Goal: Task Accomplishment & Management: Use online tool/utility

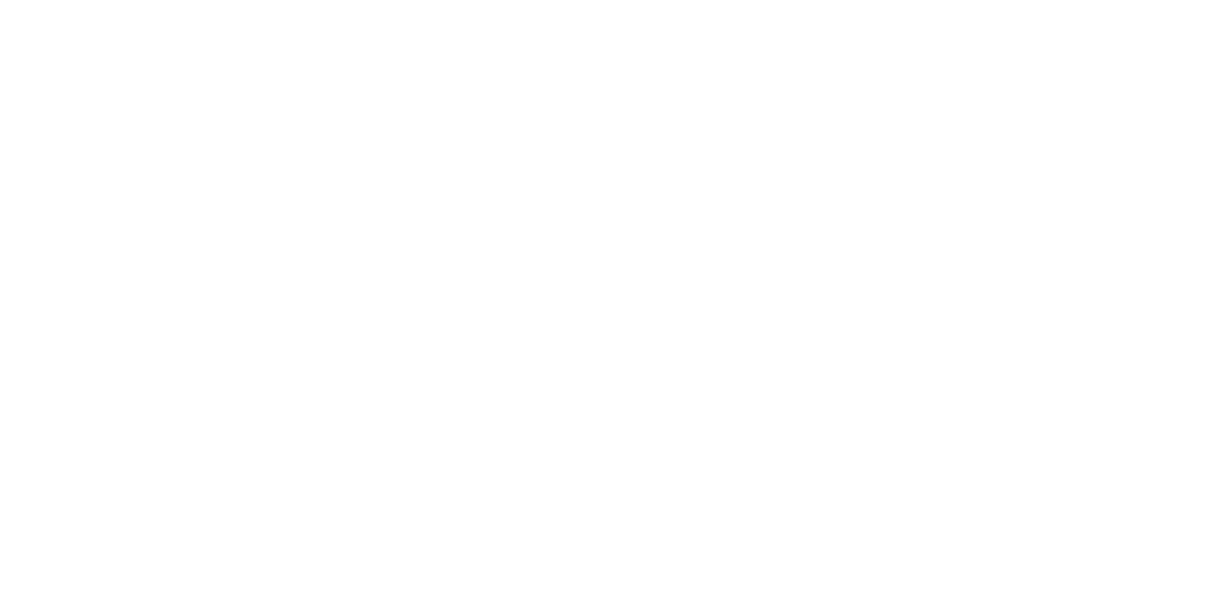
select select "Song"
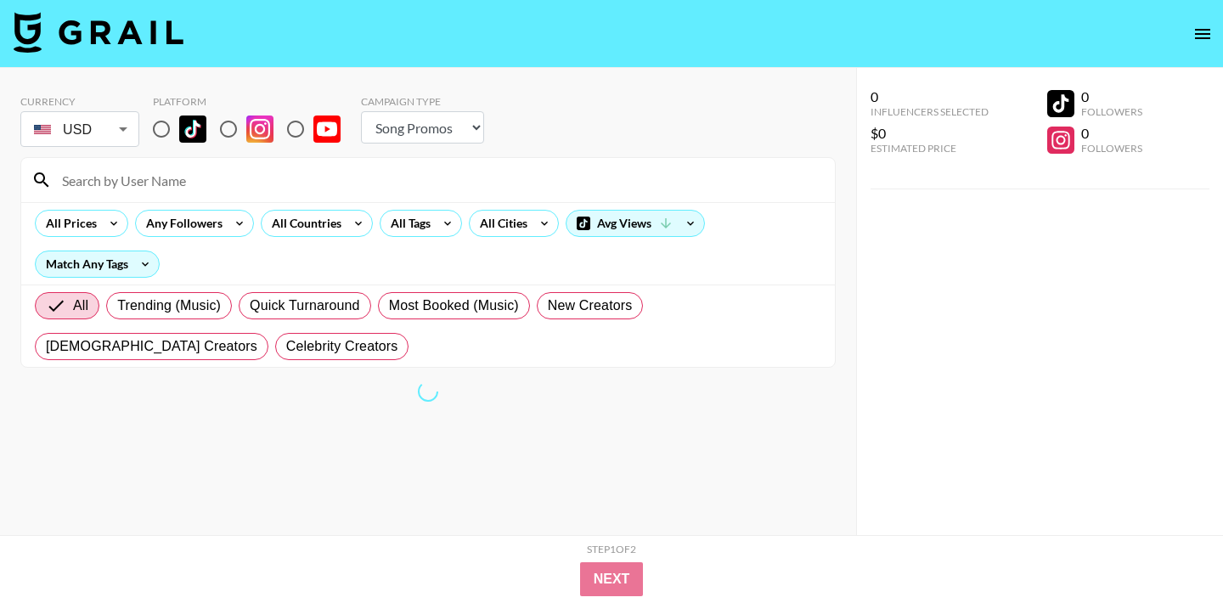
click at [95, 127] on body "Currency USD USD ​ Platform Campaign Type Choose Type... Song Promos Brand Prom…" at bounding box center [611, 335] width 1223 height 671
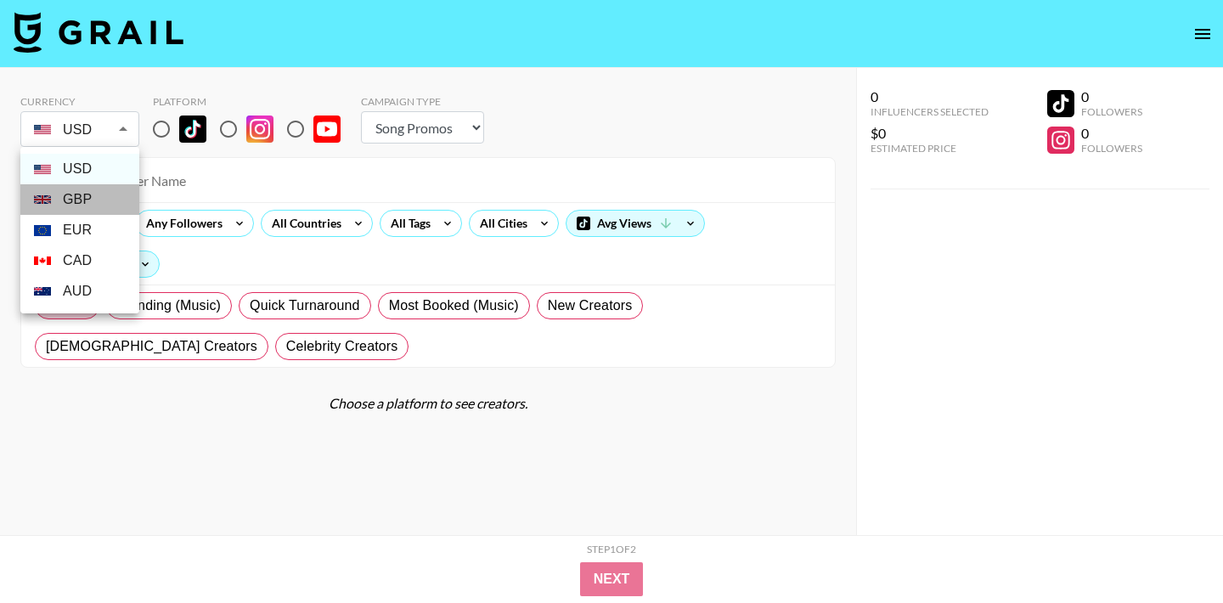
click at [92, 195] on li "GBP" at bounding box center [79, 199] width 119 height 31
type input "GBP"
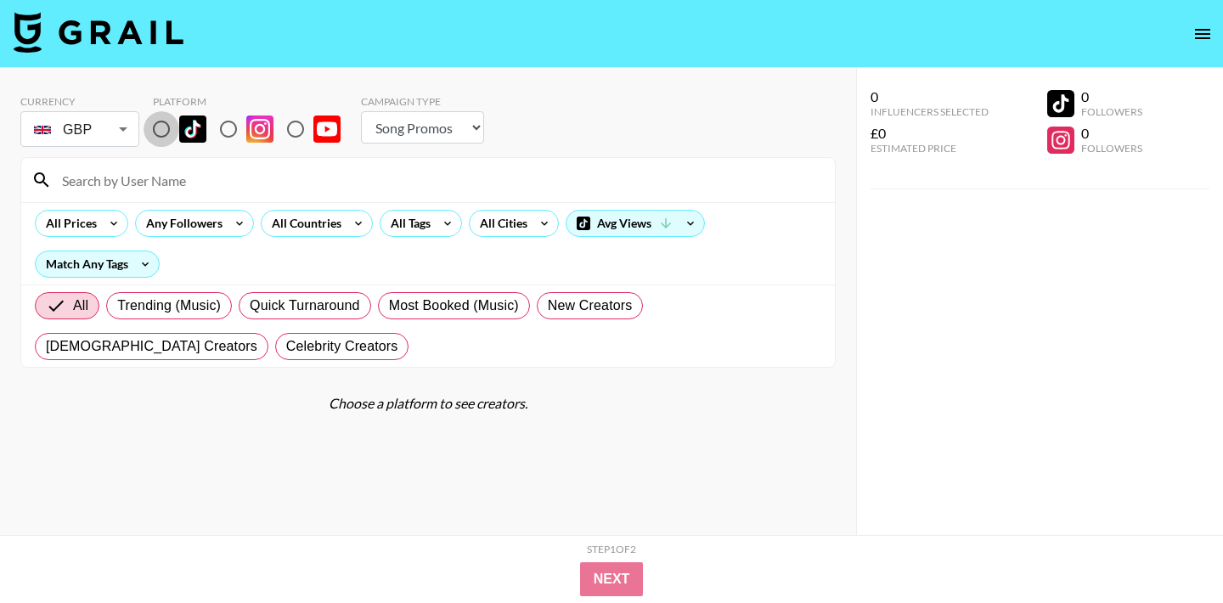
click at [161, 126] on input "radio" at bounding box center [162, 129] width 36 height 36
radio input "true"
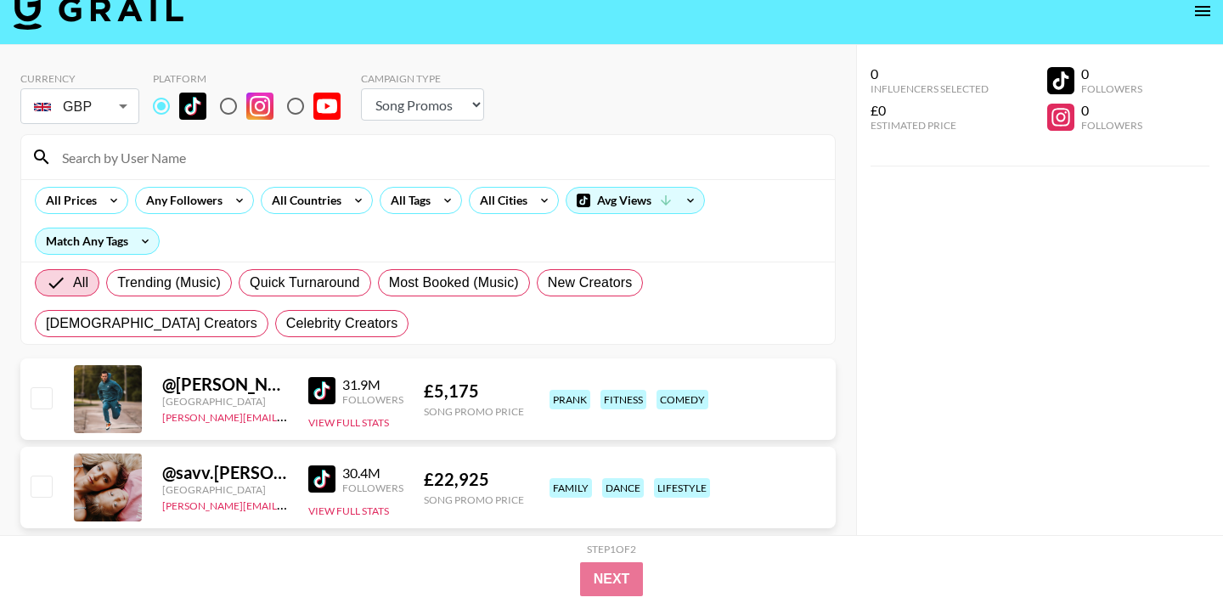
scroll to position [25, 0]
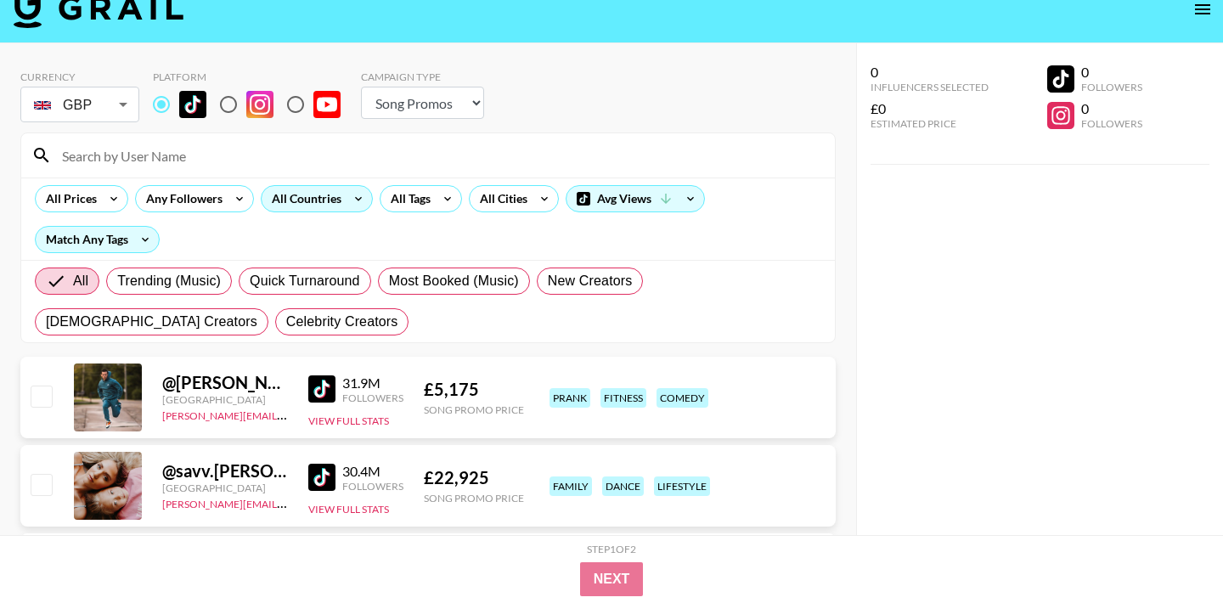
click at [337, 205] on div "All Countries" at bounding box center [303, 198] width 83 height 25
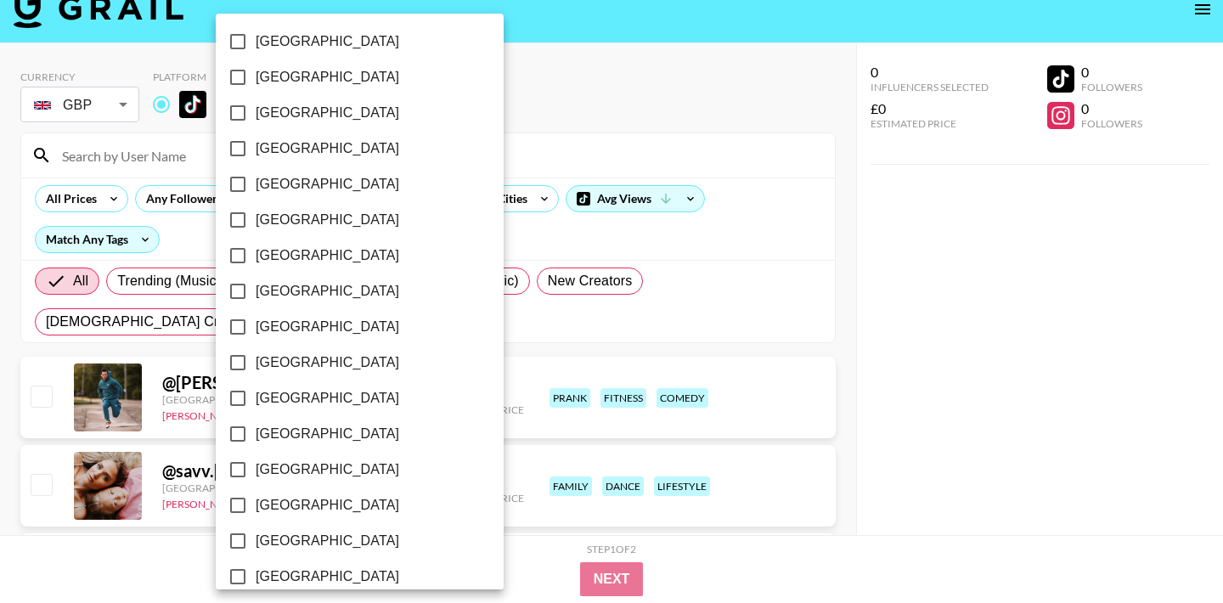
scroll to position [1378, 0]
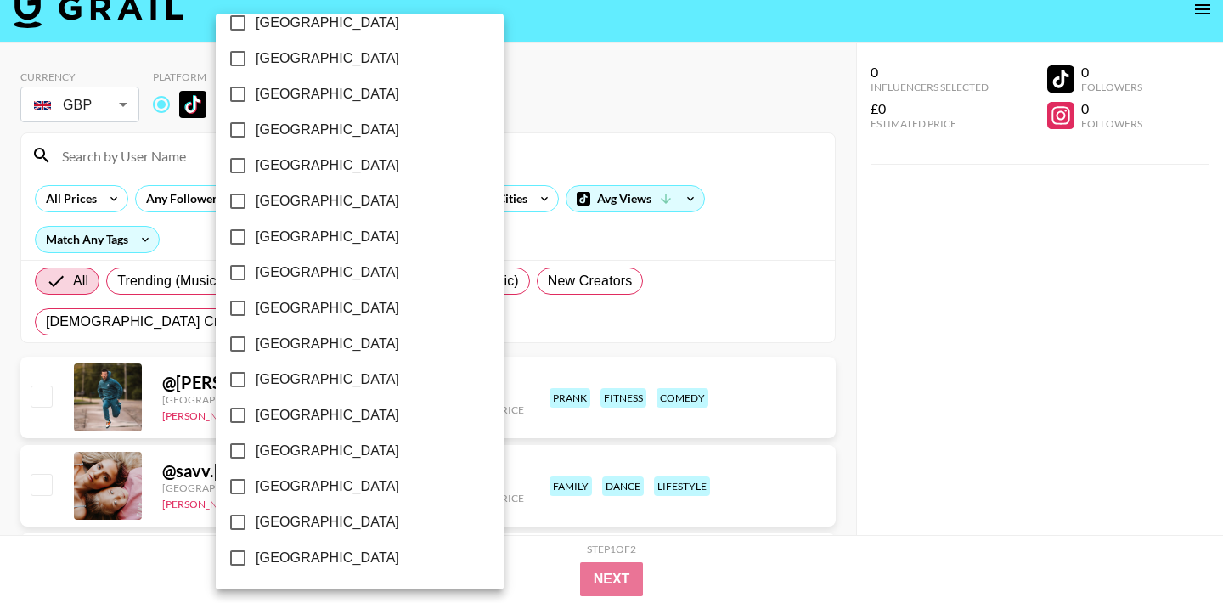
click at [267, 472] on label "[GEOGRAPHIC_DATA]" at bounding box center [348, 487] width 257 height 36
click at [256, 472] on input "[GEOGRAPHIC_DATA]" at bounding box center [238, 487] width 36 height 36
checkbox input "true"
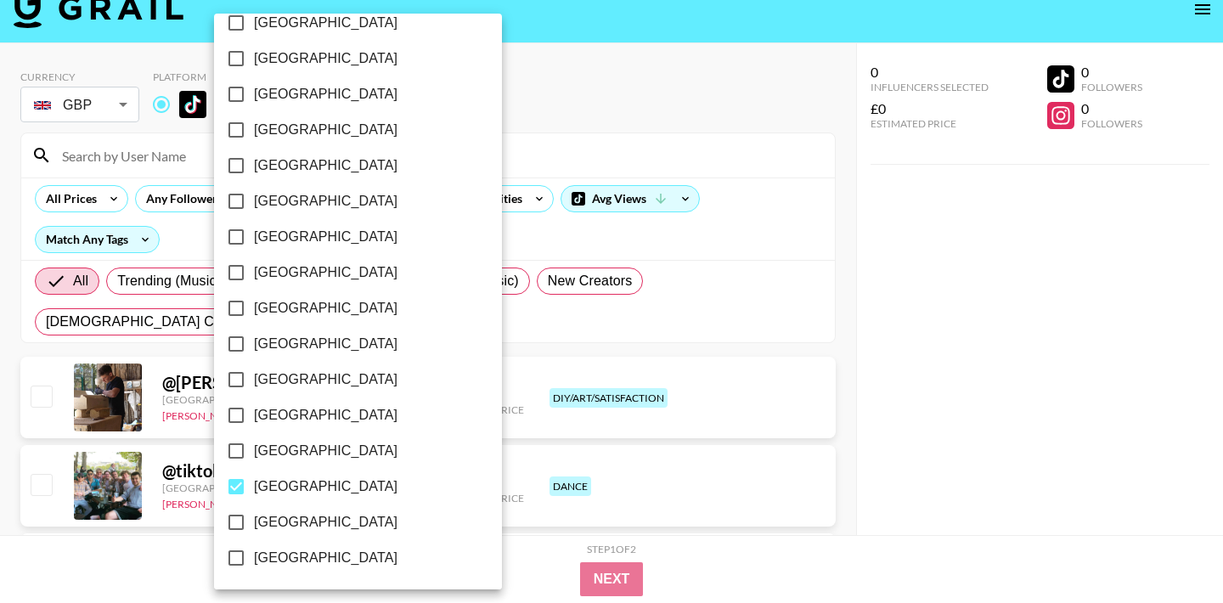
click at [741, 190] on div at bounding box center [611, 301] width 1223 height 603
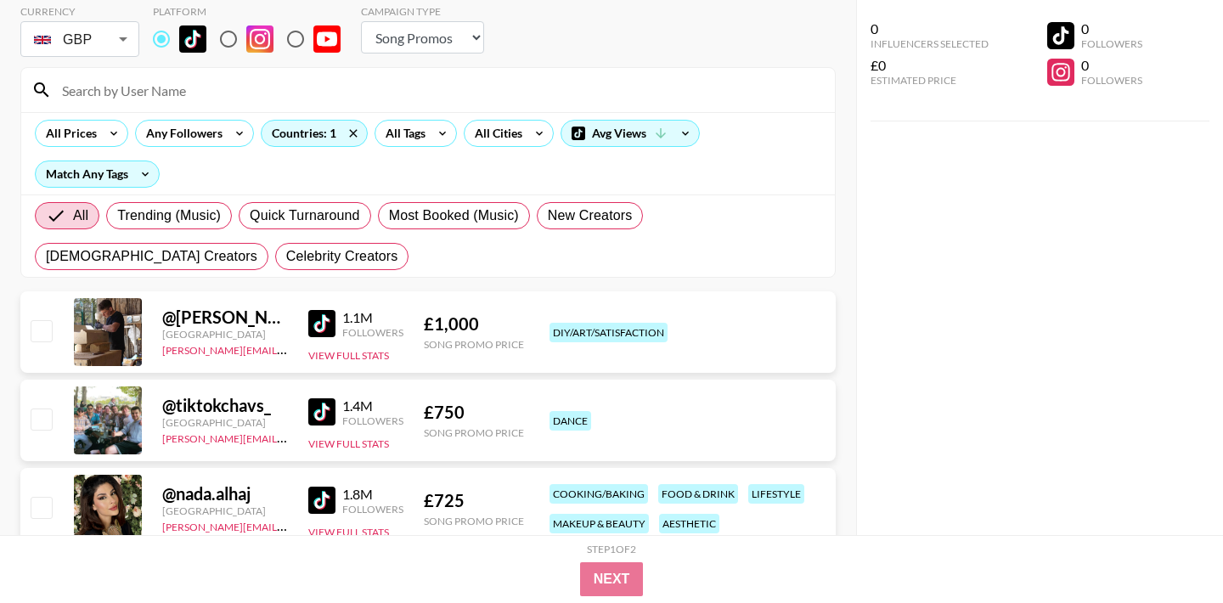
scroll to position [93, 0]
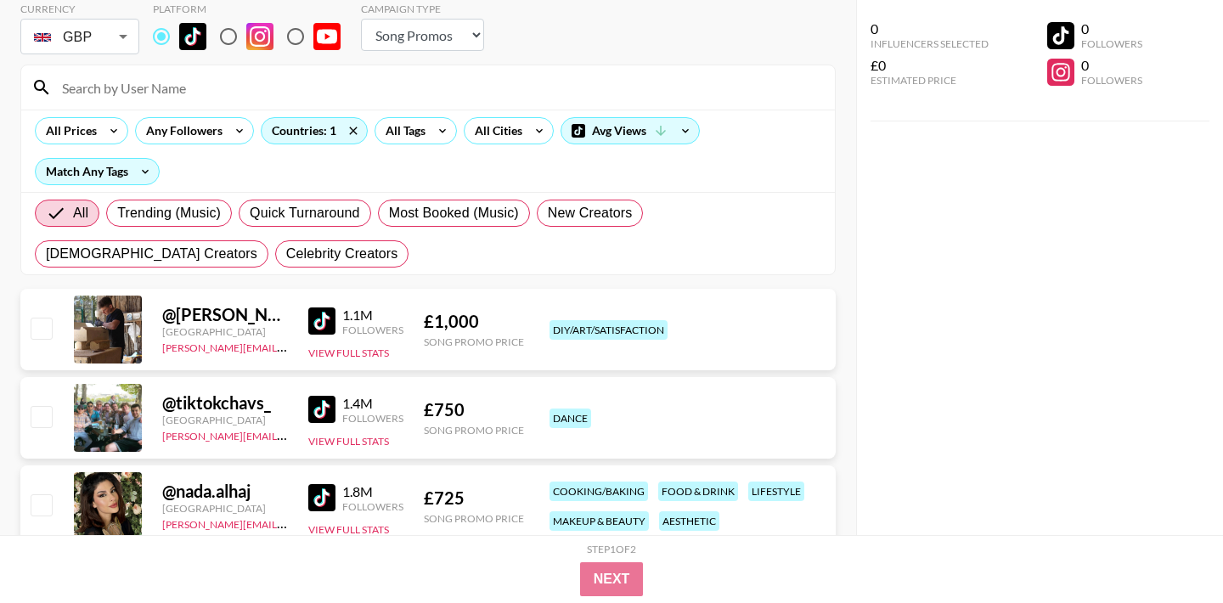
click at [322, 323] on img at bounding box center [321, 321] width 27 height 27
click at [231, 131] on icon at bounding box center [239, 130] width 27 height 25
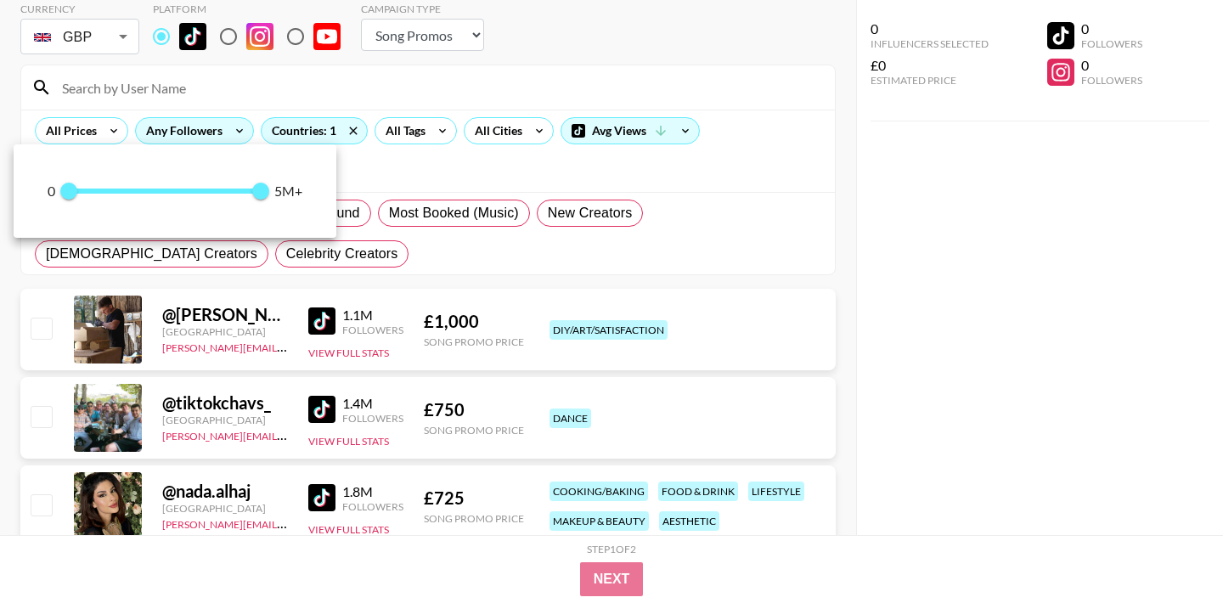
click at [231, 131] on div at bounding box center [611, 301] width 1223 height 603
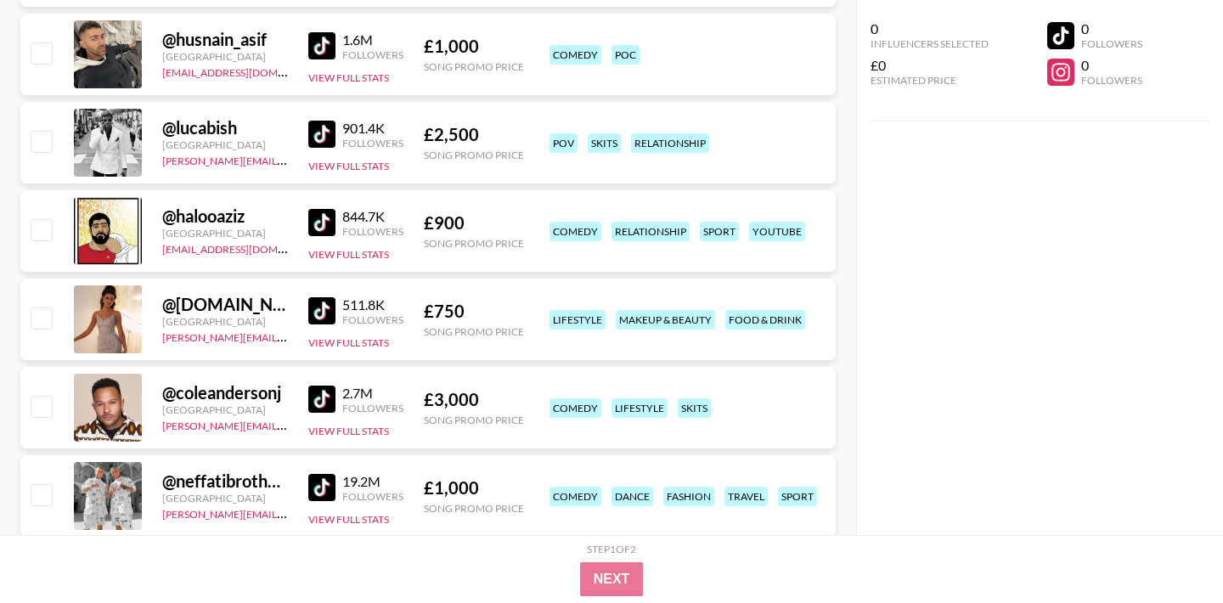
scroll to position [1891, 0]
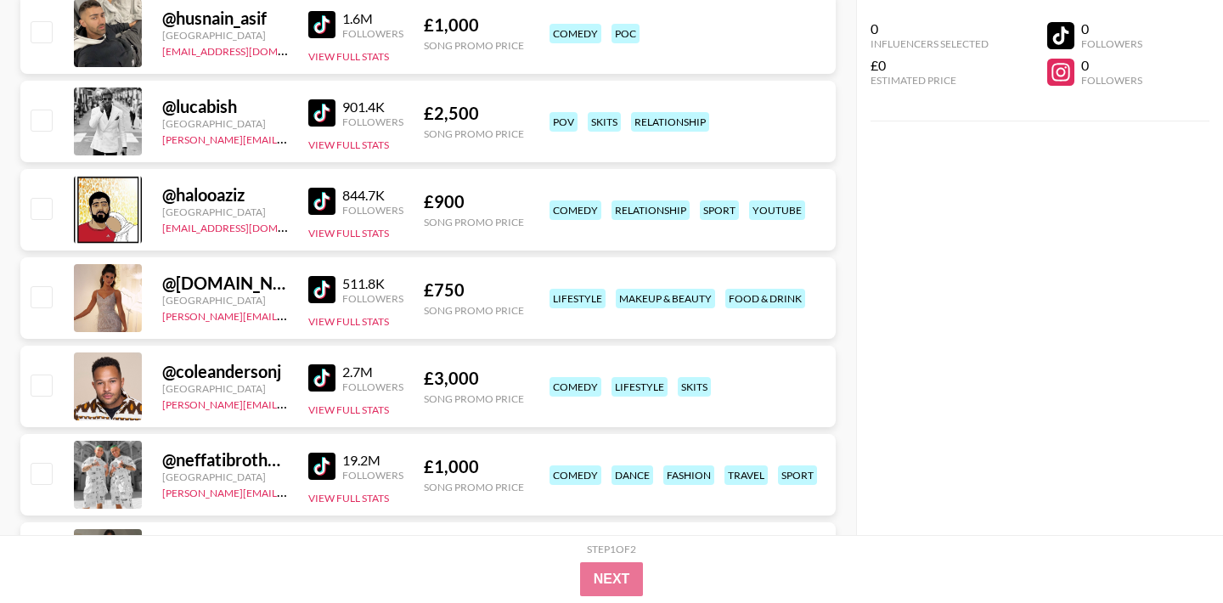
click at [325, 116] on img at bounding box center [321, 112] width 27 height 27
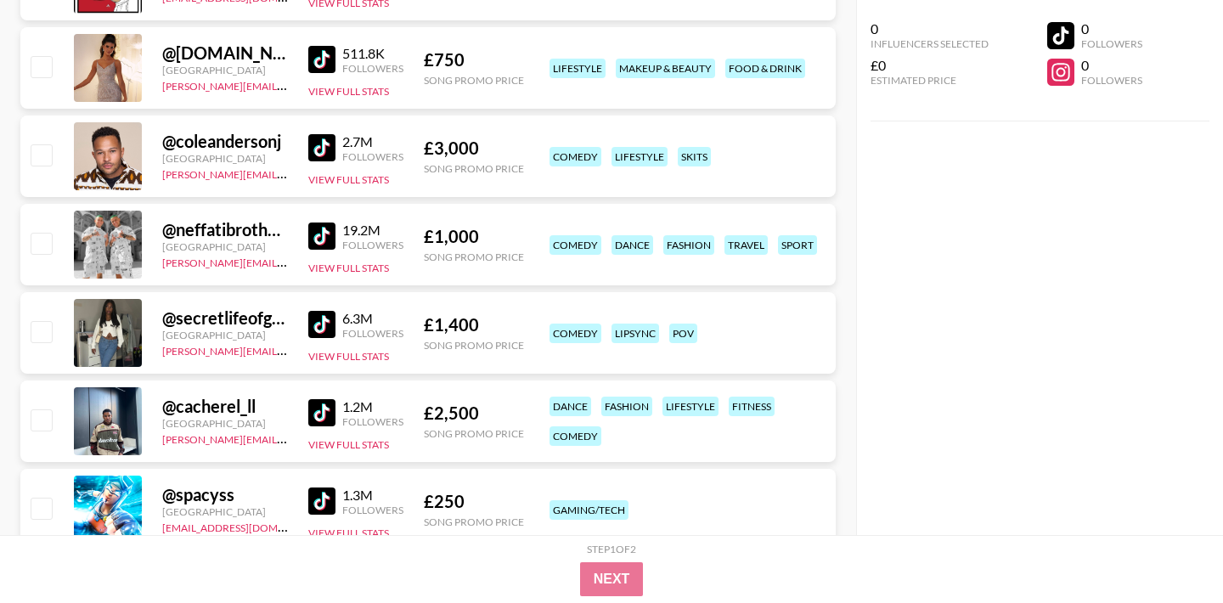
scroll to position [2138, 0]
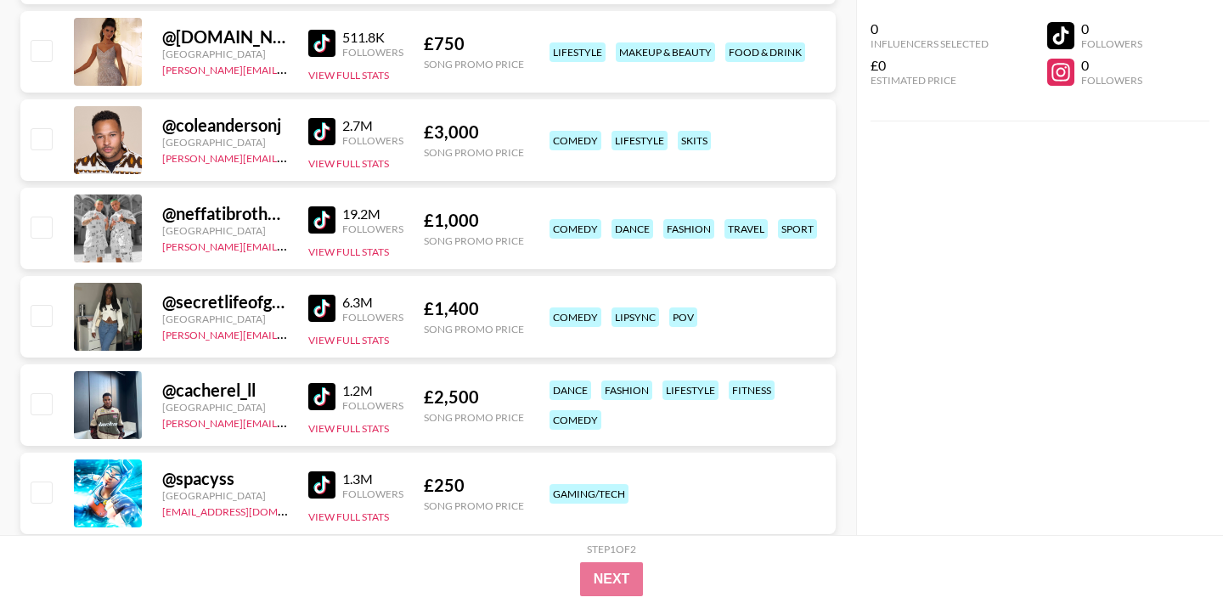
click at [325, 308] on img at bounding box center [321, 308] width 27 height 27
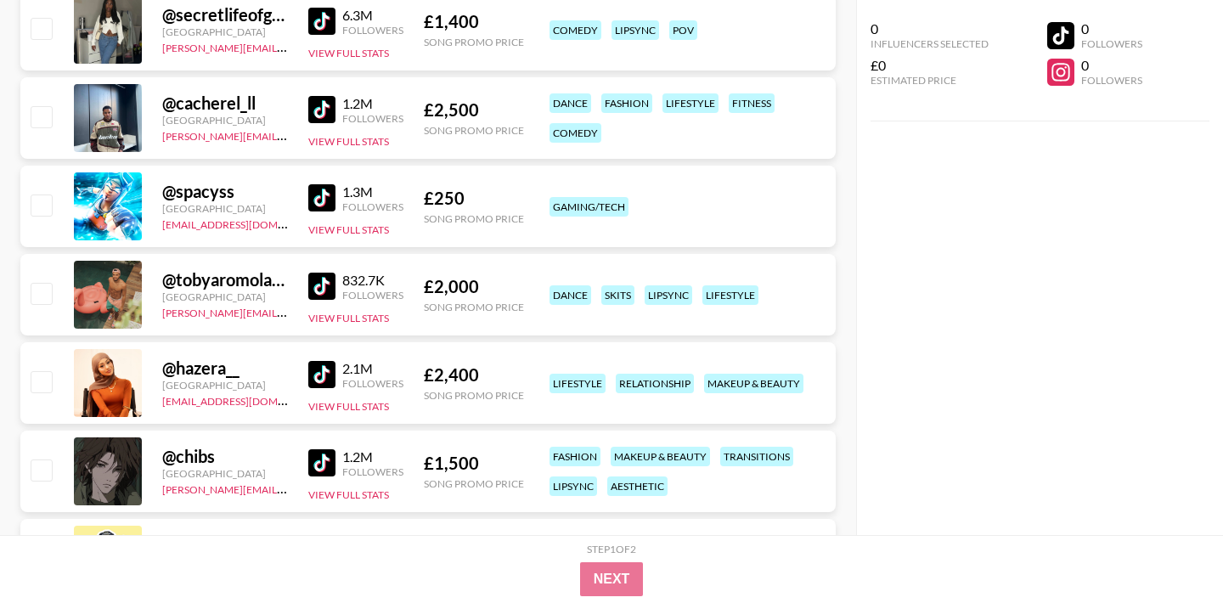
scroll to position [2461, 0]
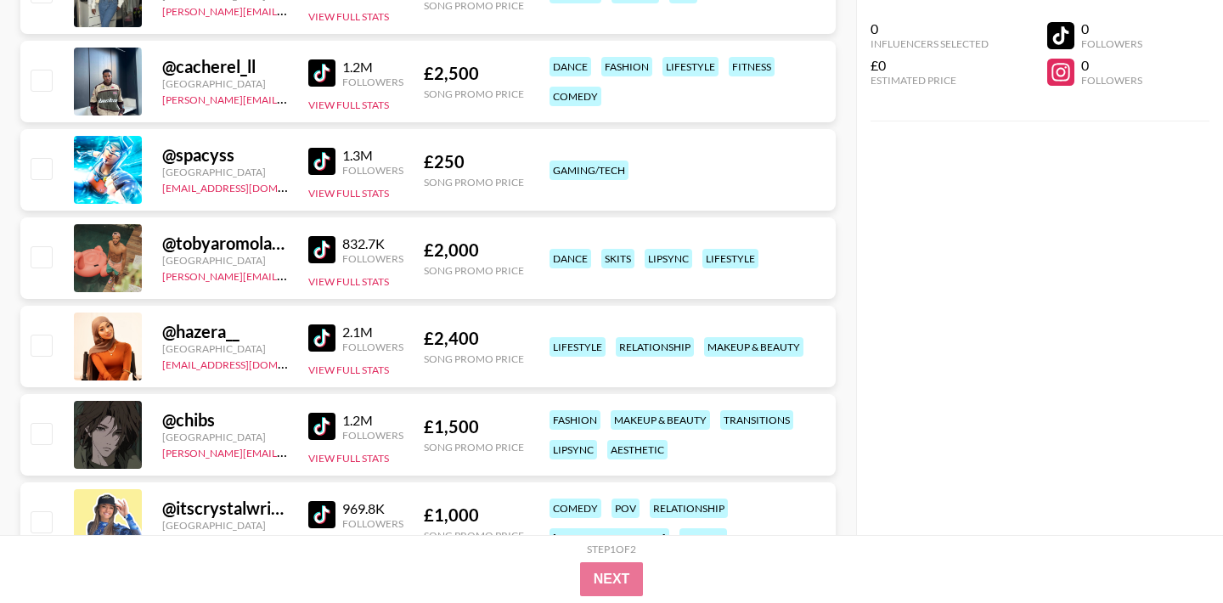
click at [320, 250] on img at bounding box center [321, 249] width 27 height 27
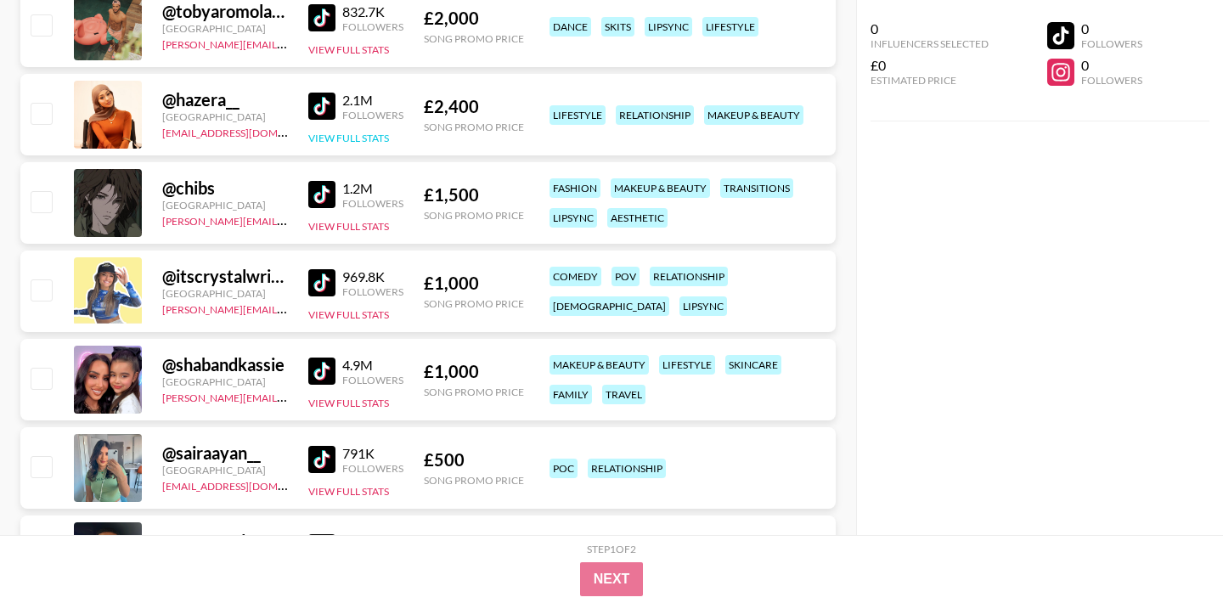
scroll to position [2721, 0]
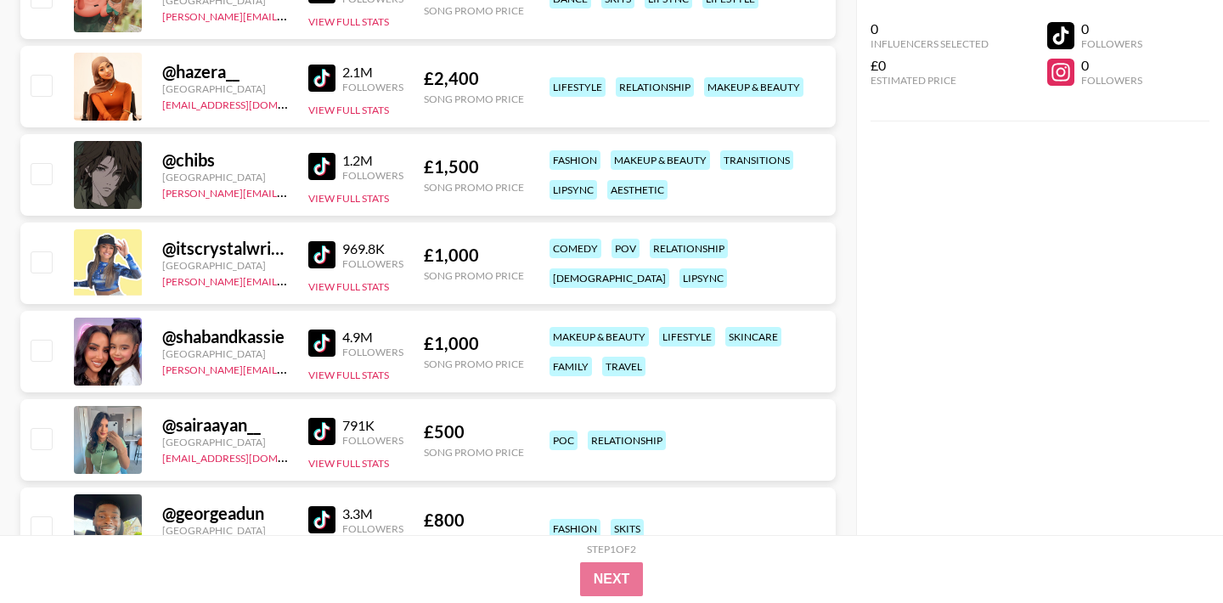
click at [330, 440] on img at bounding box center [321, 431] width 27 height 27
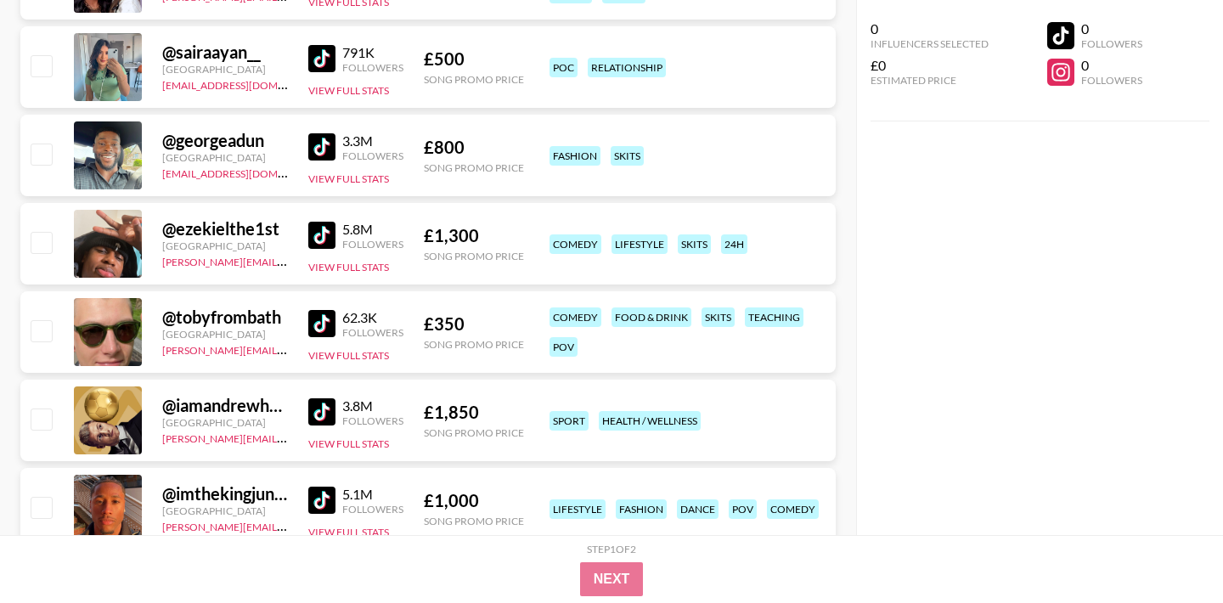
scroll to position [3159, 0]
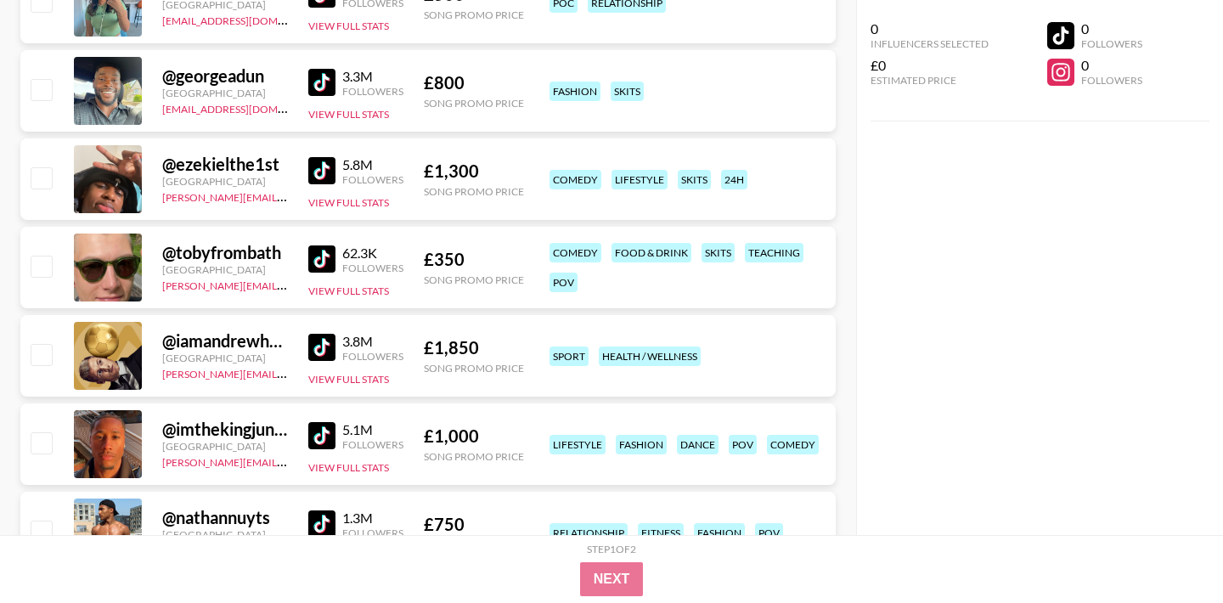
click at [322, 258] on img at bounding box center [321, 259] width 27 height 27
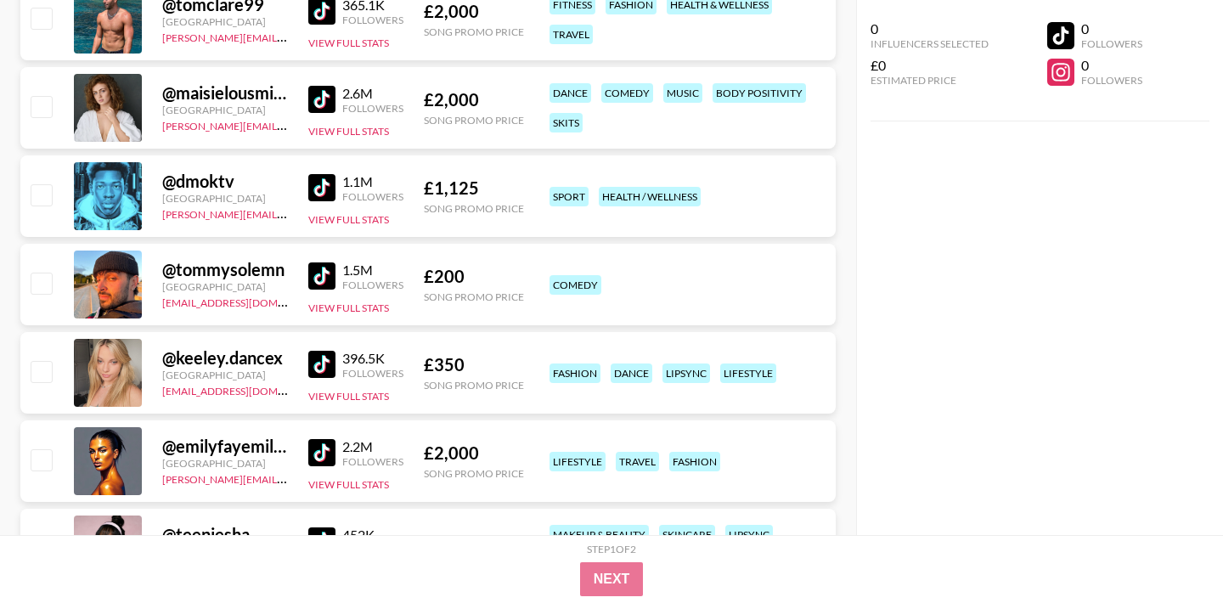
scroll to position [4051, 0]
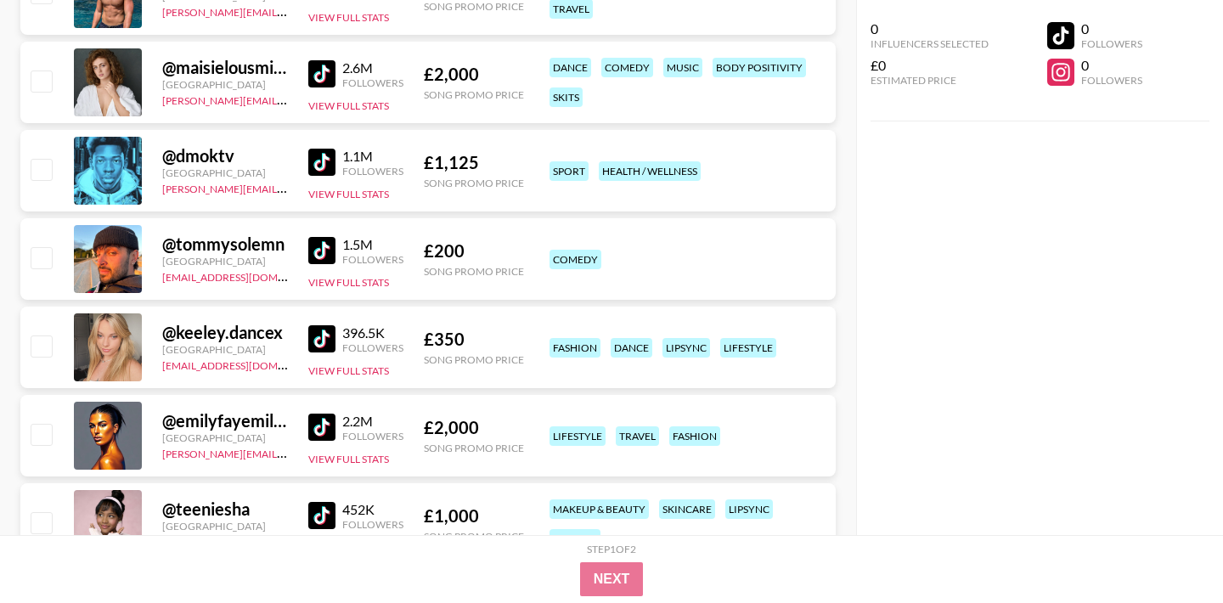
click at [325, 330] on img at bounding box center [321, 338] width 27 height 27
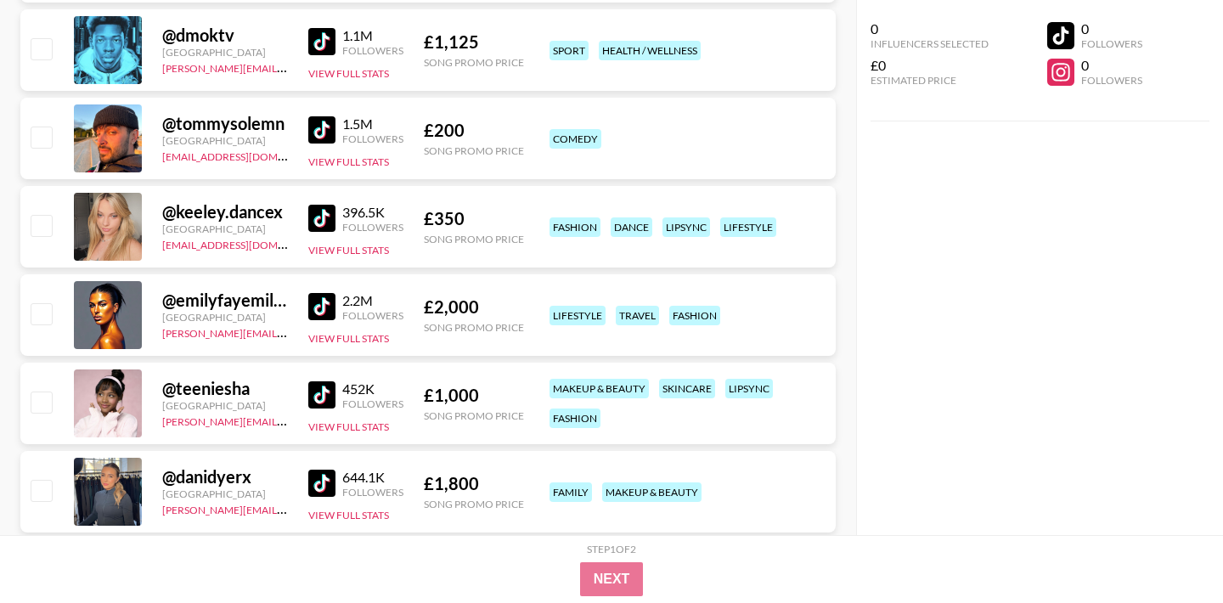
scroll to position [4241, 0]
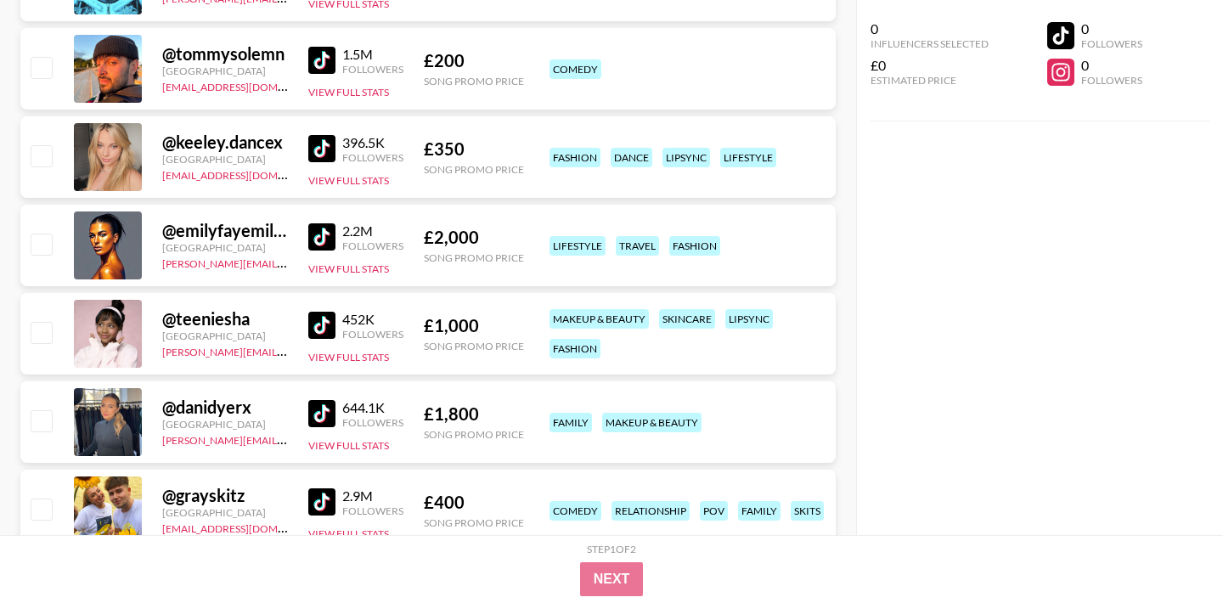
click at [312, 321] on img at bounding box center [321, 325] width 27 height 27
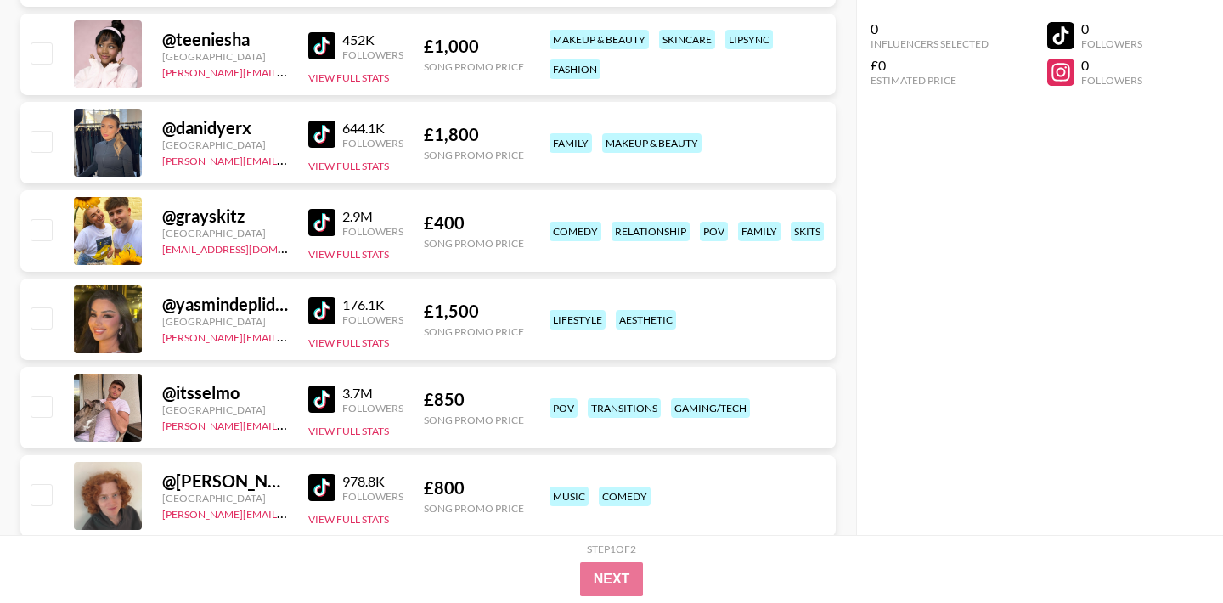
scroll to position [4528, 0]
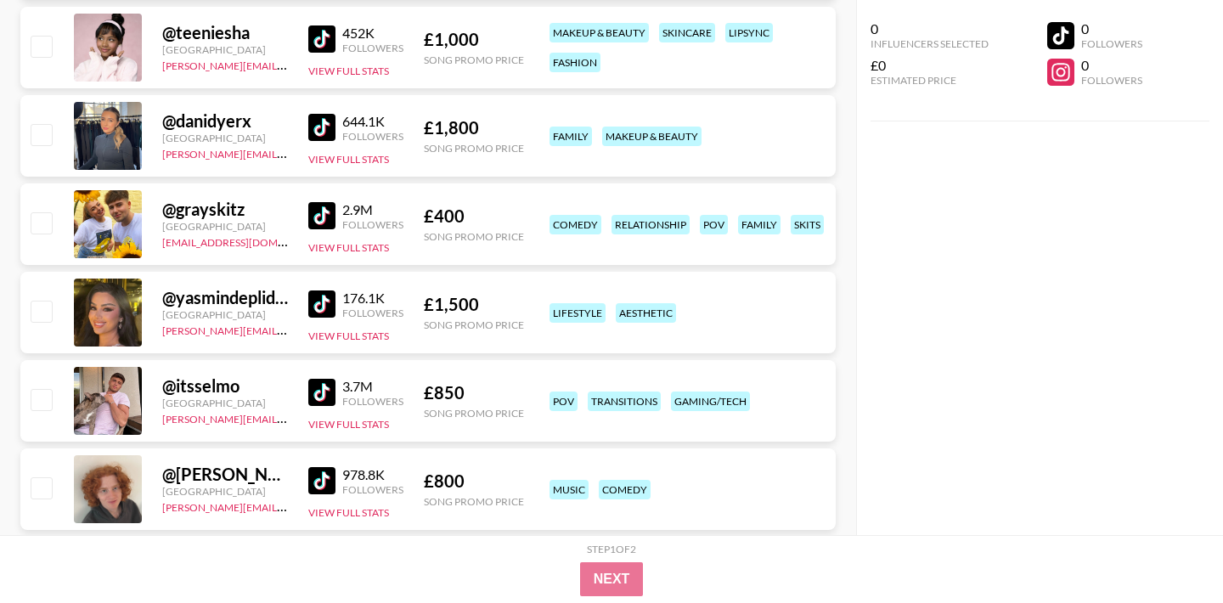
click at [319, 308] on img at bounding box center [321, 304] width 27 height 27
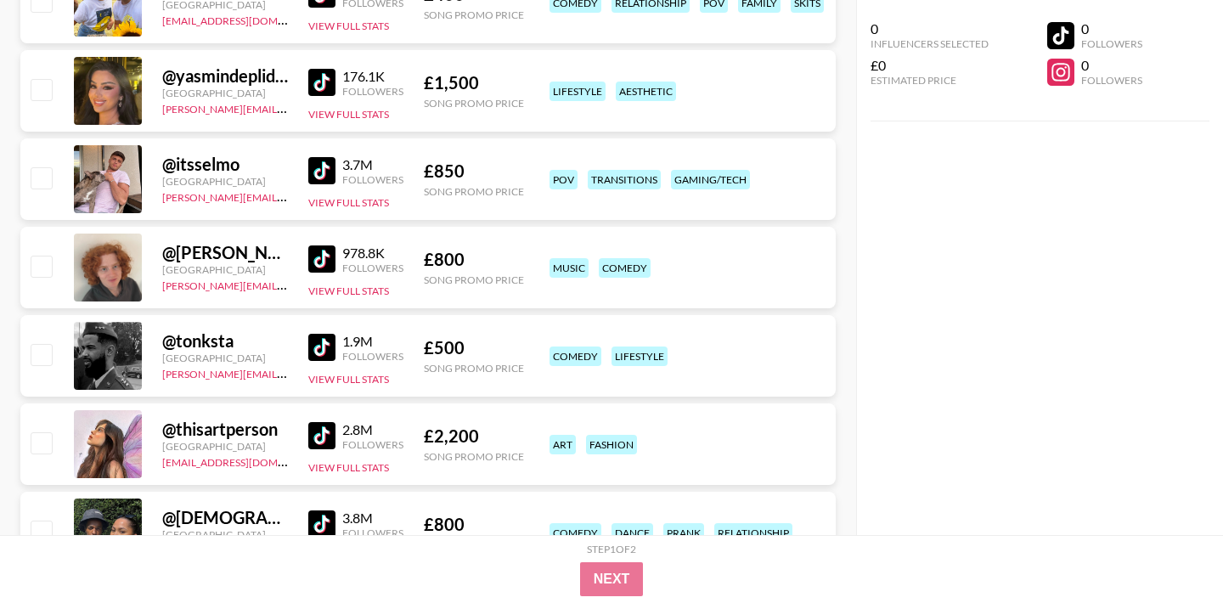
scroll to position [4760, 0]
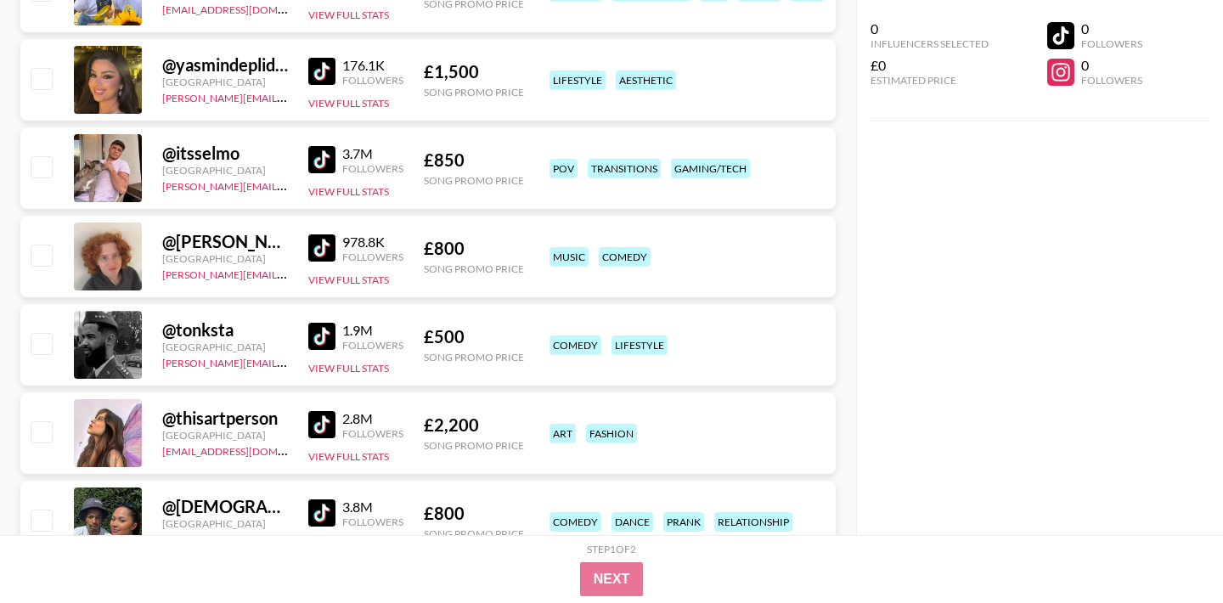
click at [321, 244] on img at bounding box center [321, 247] width 27 height 27
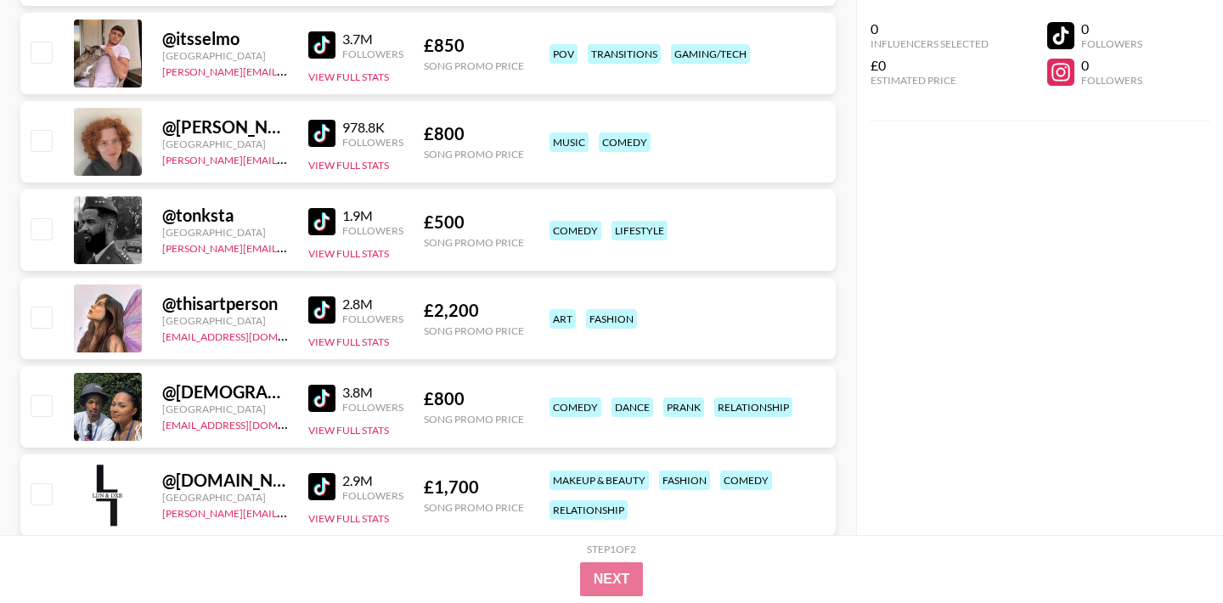
scroll to position [4874, 0]
click at [322, 316] on img at bounding box center [321, 310] width 27 height 27
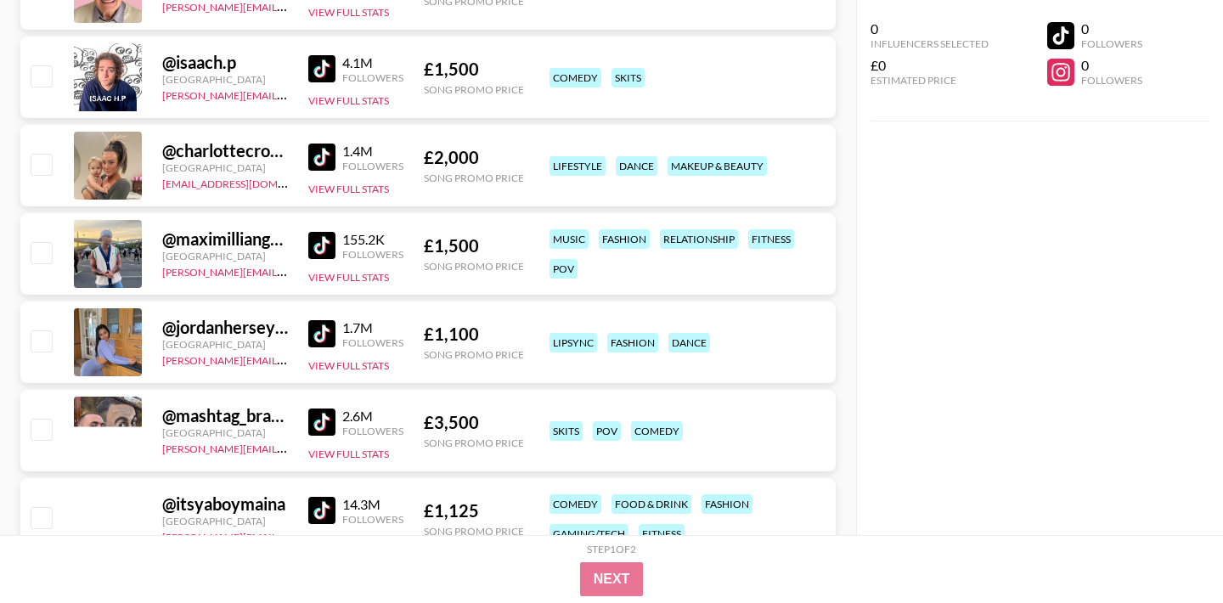
scroll to position [6472, 0]
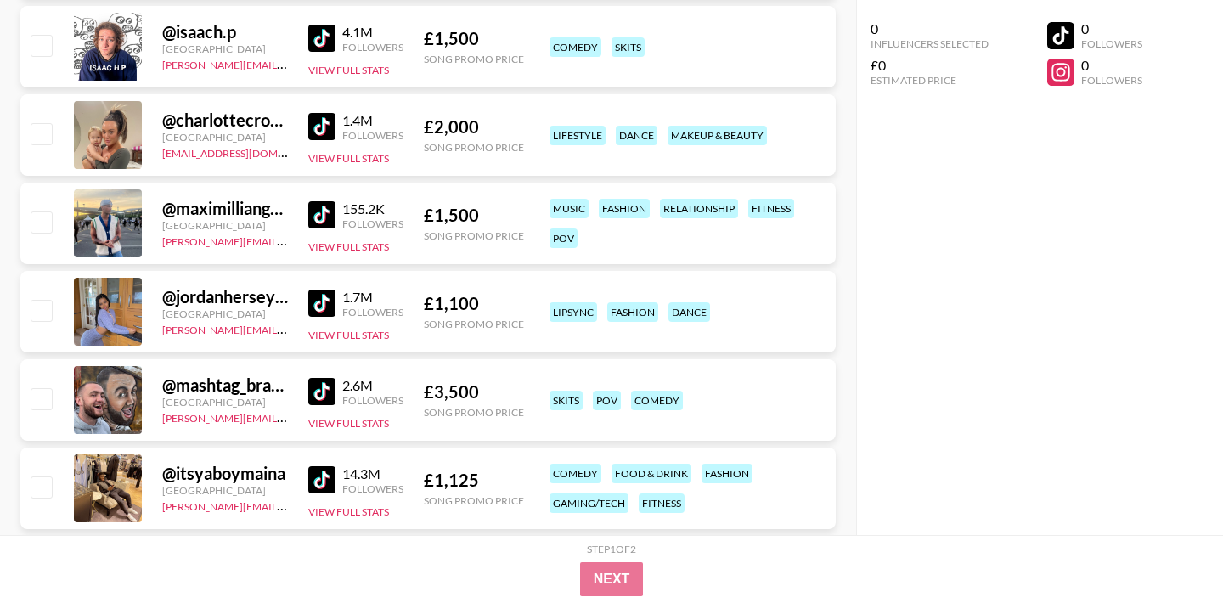
click at [326, 217] on img at bounding box center [321, 214] width 27 height 27
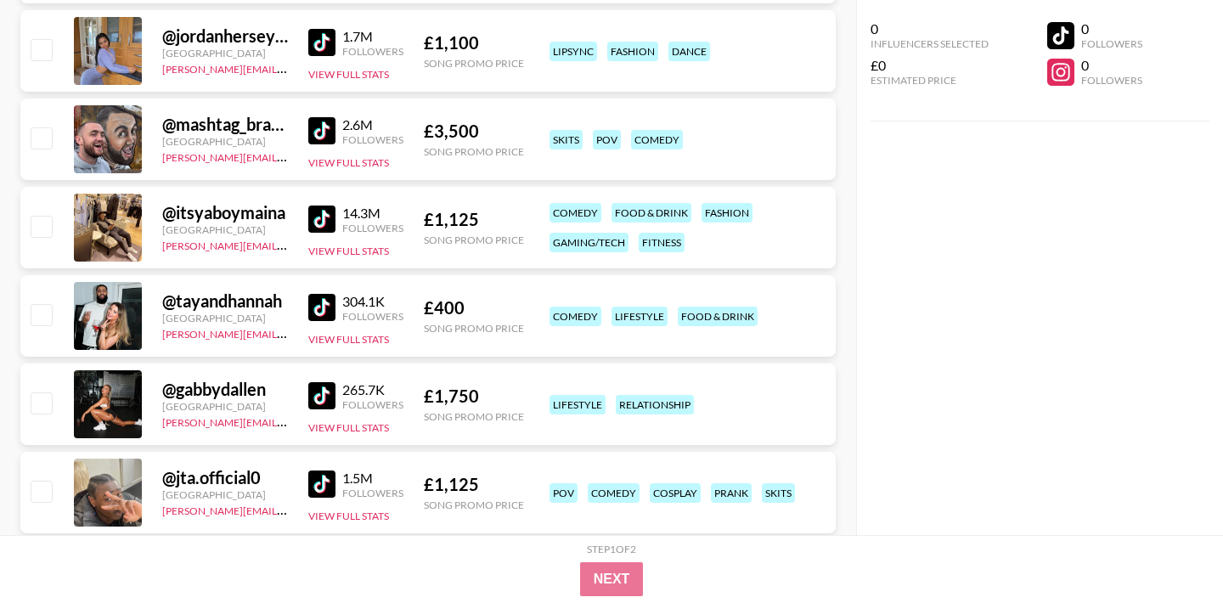
scroll to position [6783, 0]
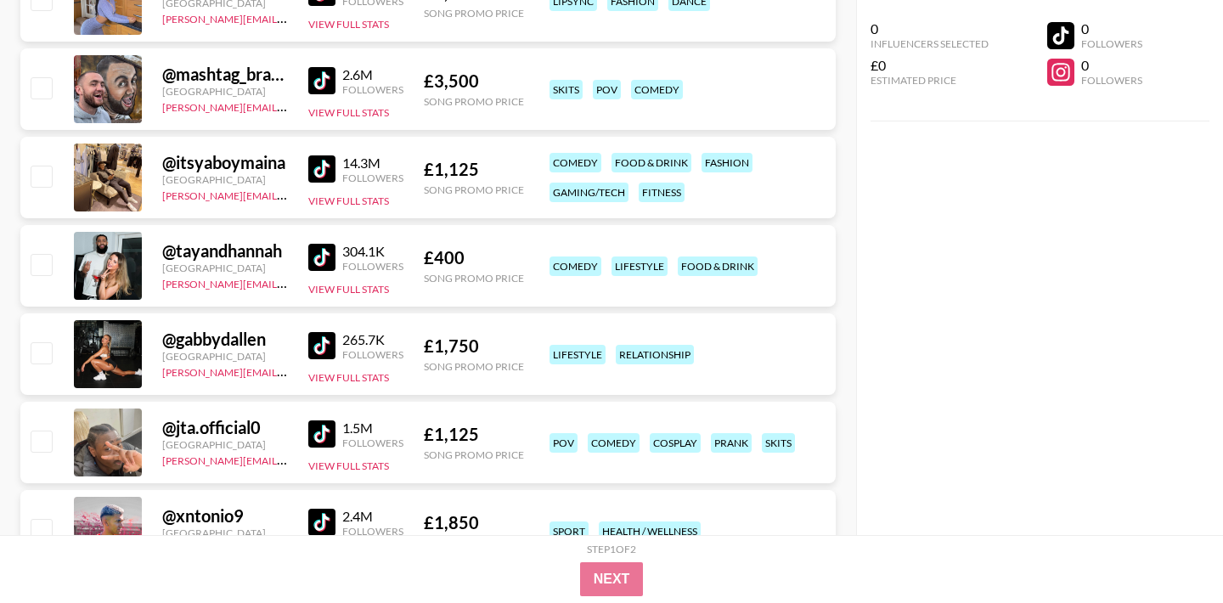
click at [319, 254] on img at bounding box center [321, 257] width 27 height 27
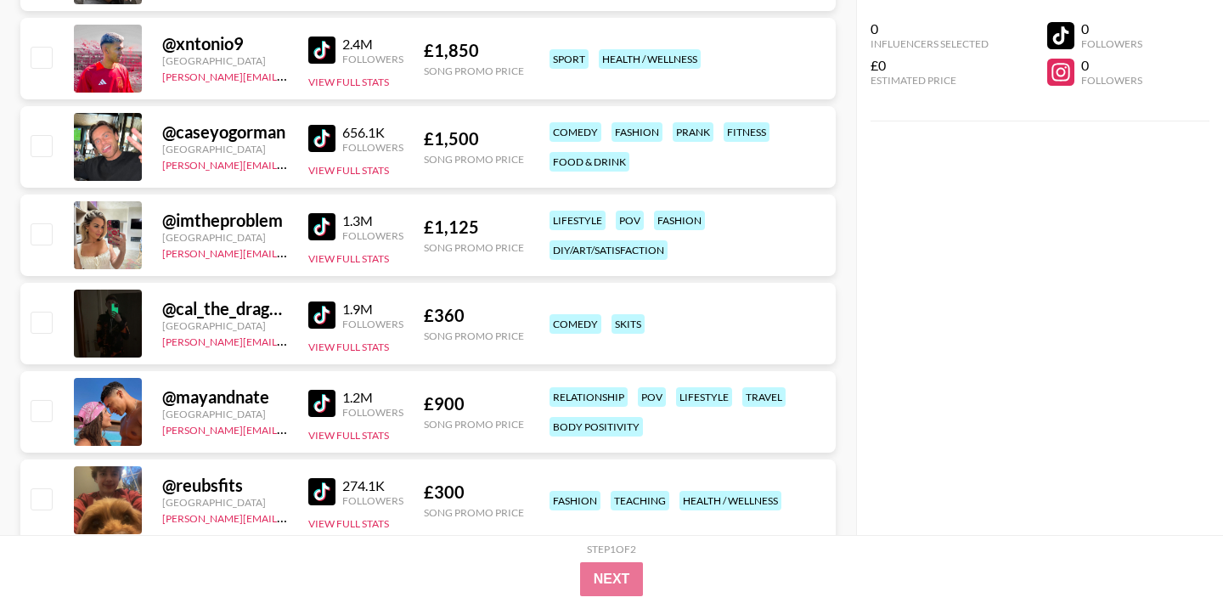
scroll to position [7261, 0]
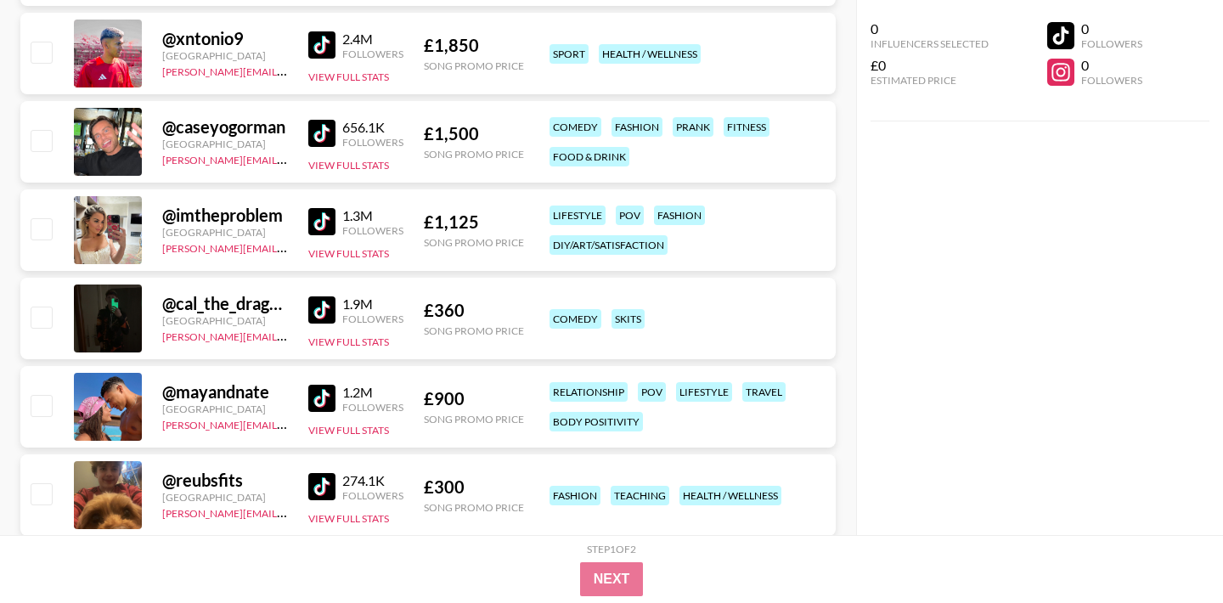
click at [322, 399] on img at bounding box center [321, 398] width 27 height 27
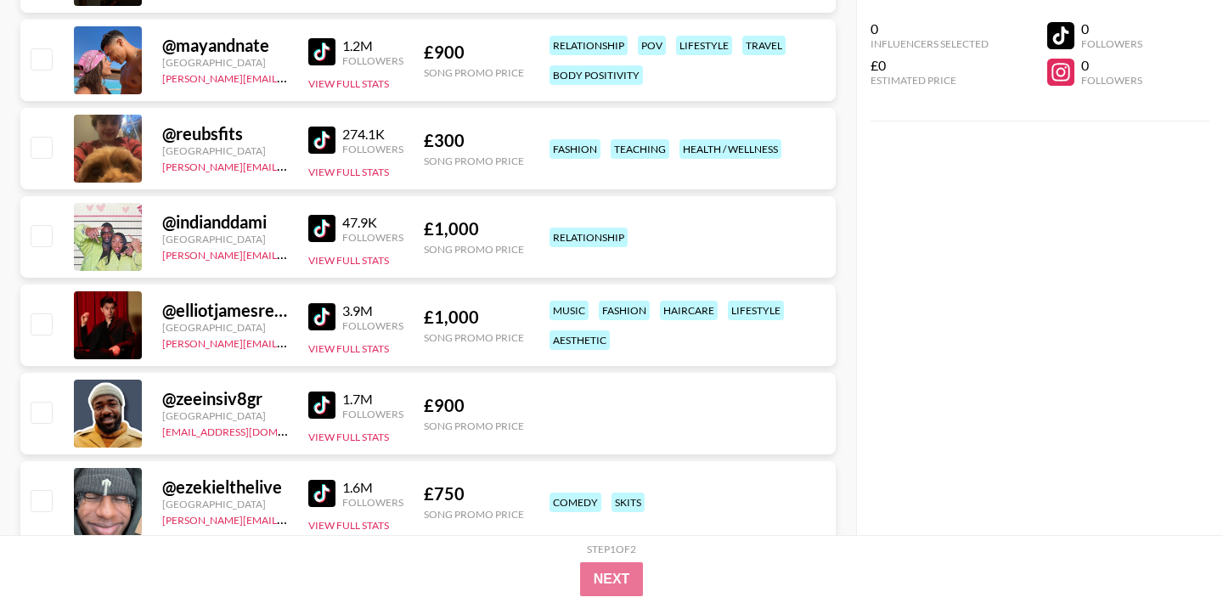
scroll to position [7606, 0]
click at [326, 223] on img at bounding box center [321, 229] width 27 height 27
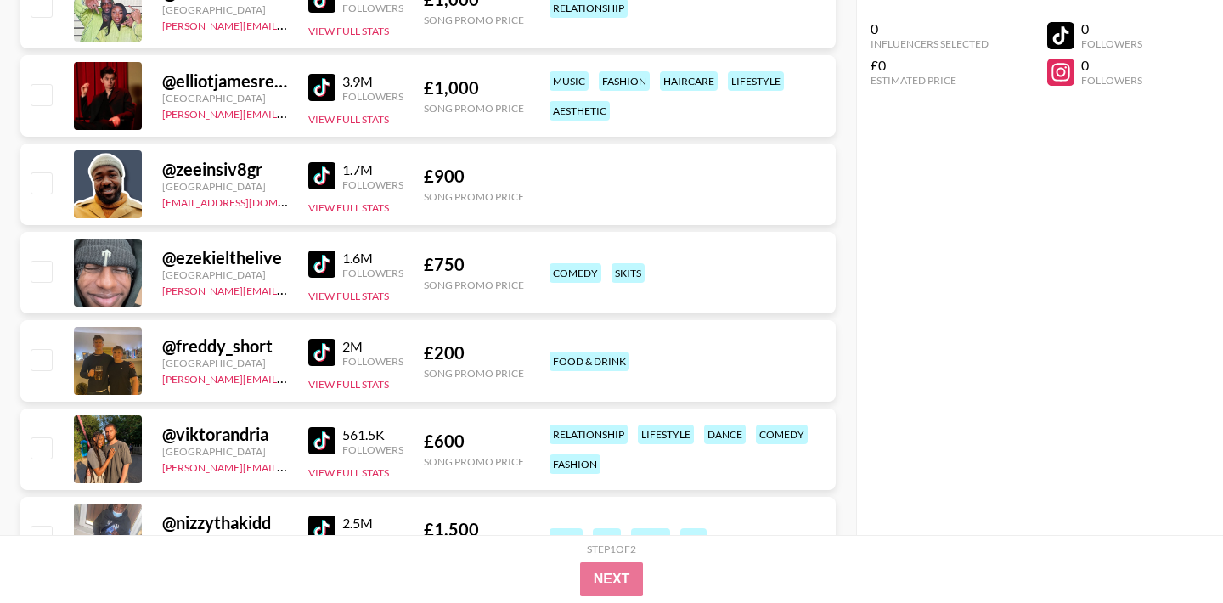
scroll to position [7839, 0]
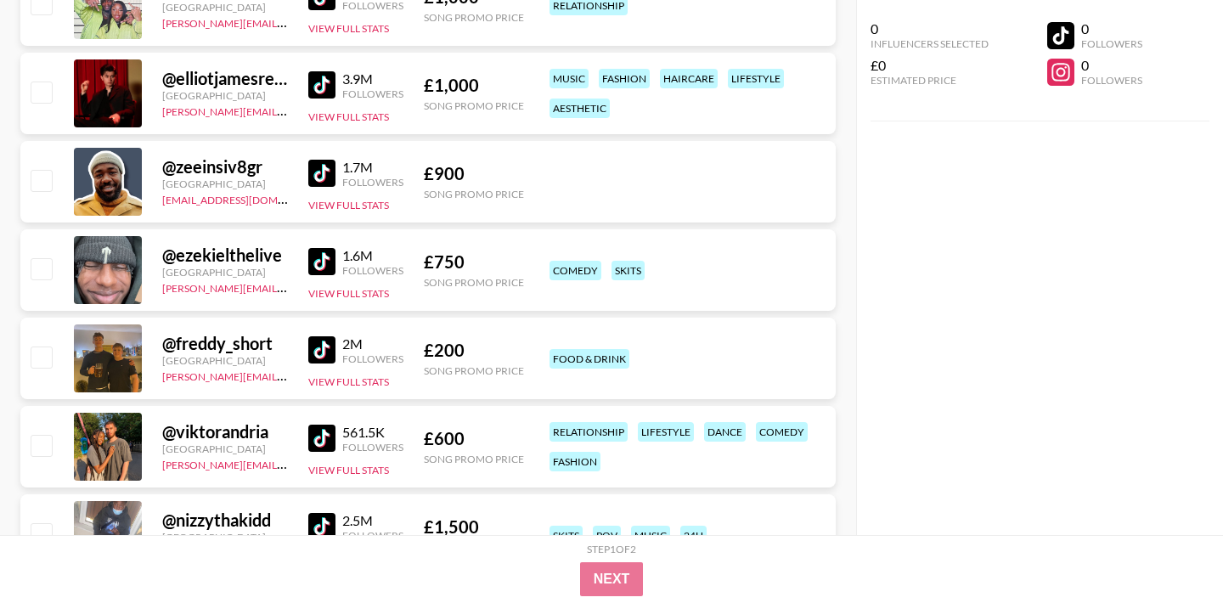
click at [328, 353] on img at bounding box center [321, 349] width 27 height 27
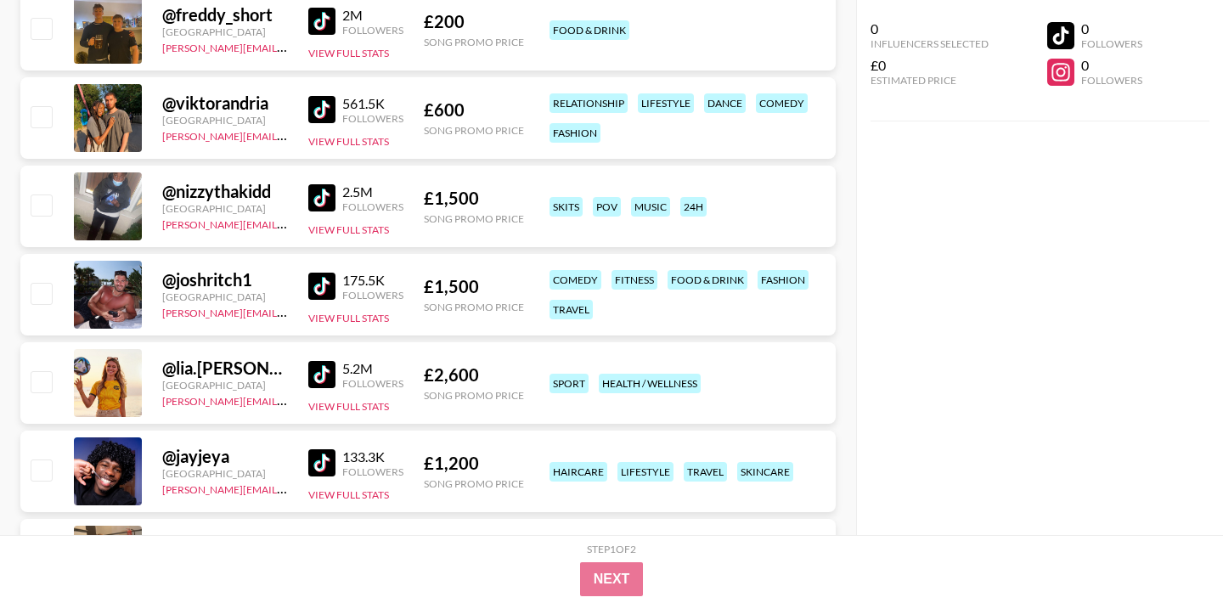
scroll to position [8175, 0]
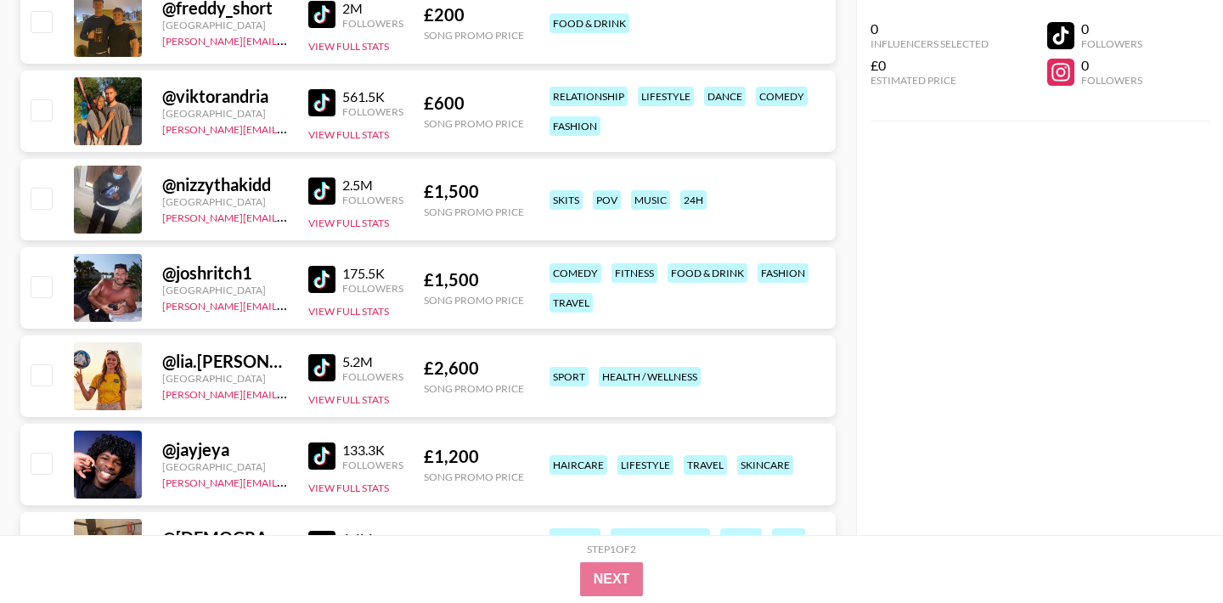
click at [322, 370] on img at bounding box center [321, 367] width 27 height 27
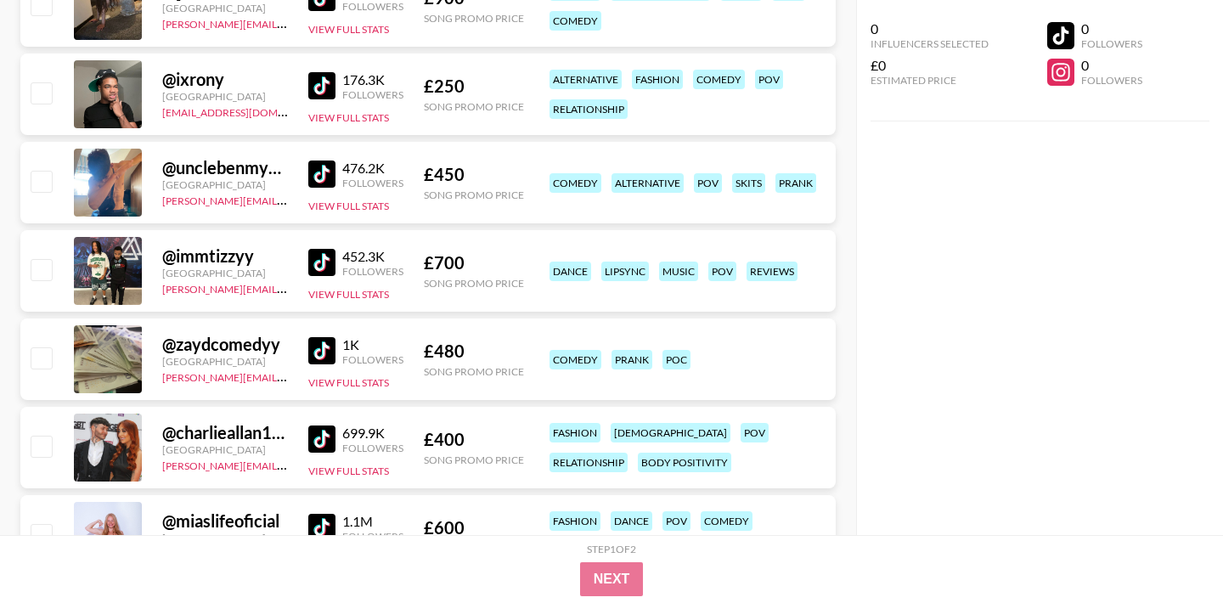
scroll to position [8730, 0]
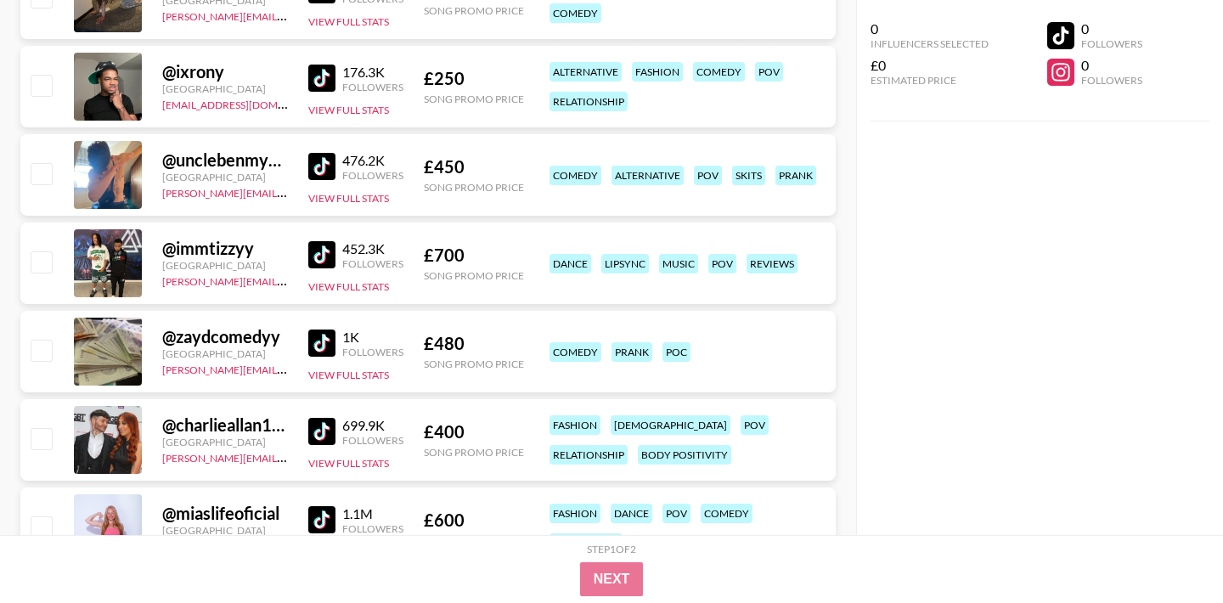
click at [322, 434] on img at bounding box center [321, 431] width 27 height 27
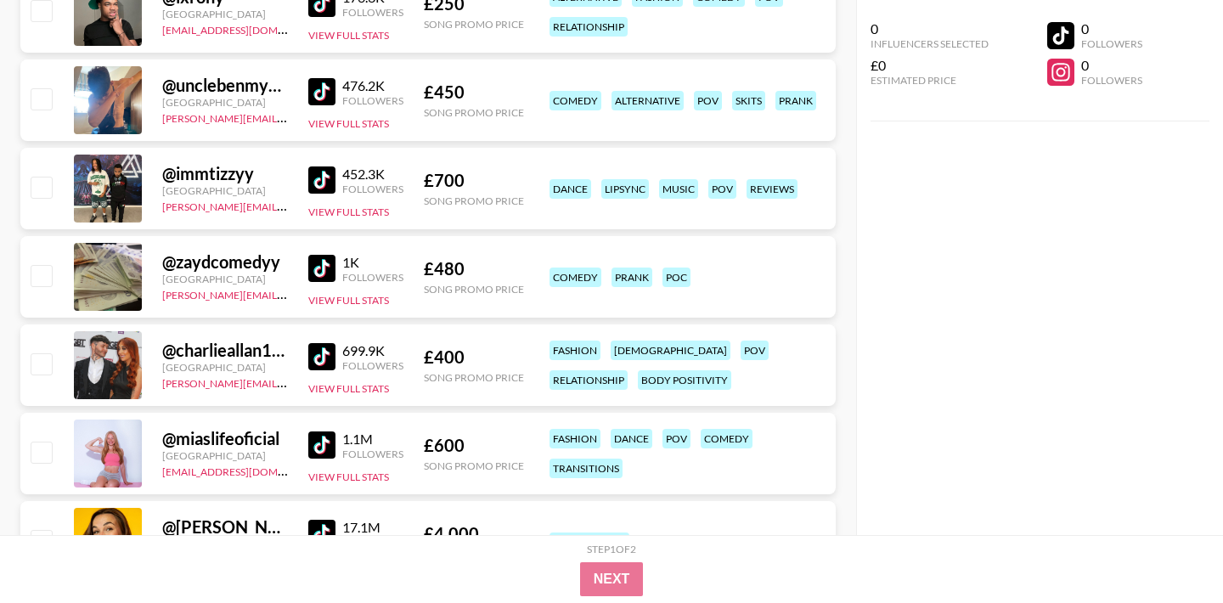
scroll to position [8853, 0]
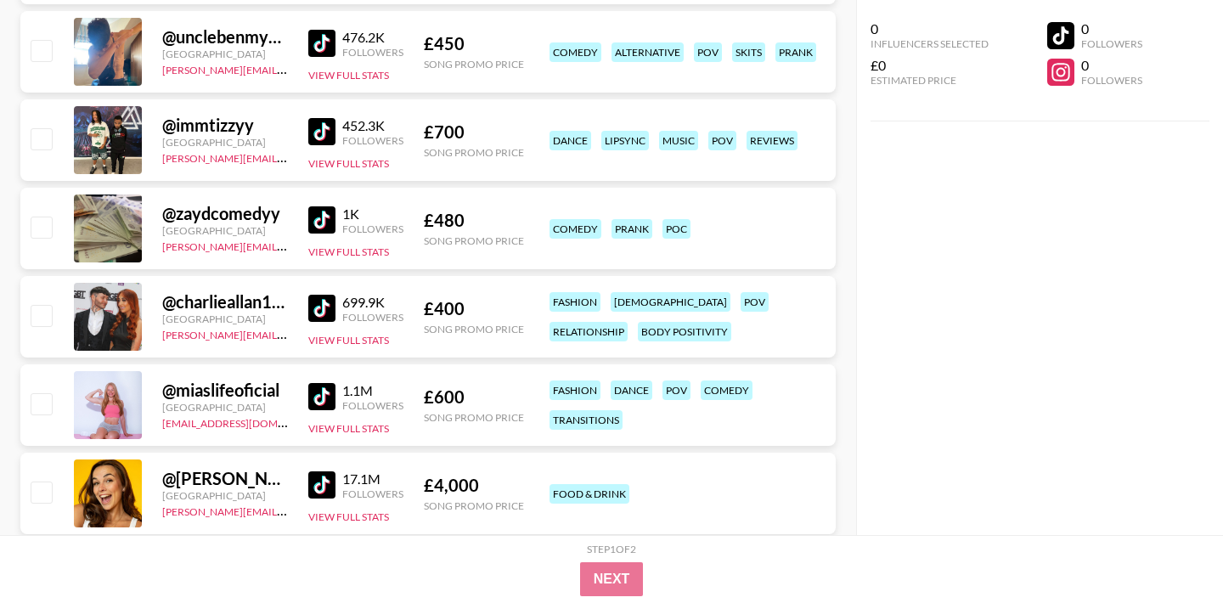
click at [327, 390] on img at bounding box center [321, 396] width 27 height 27
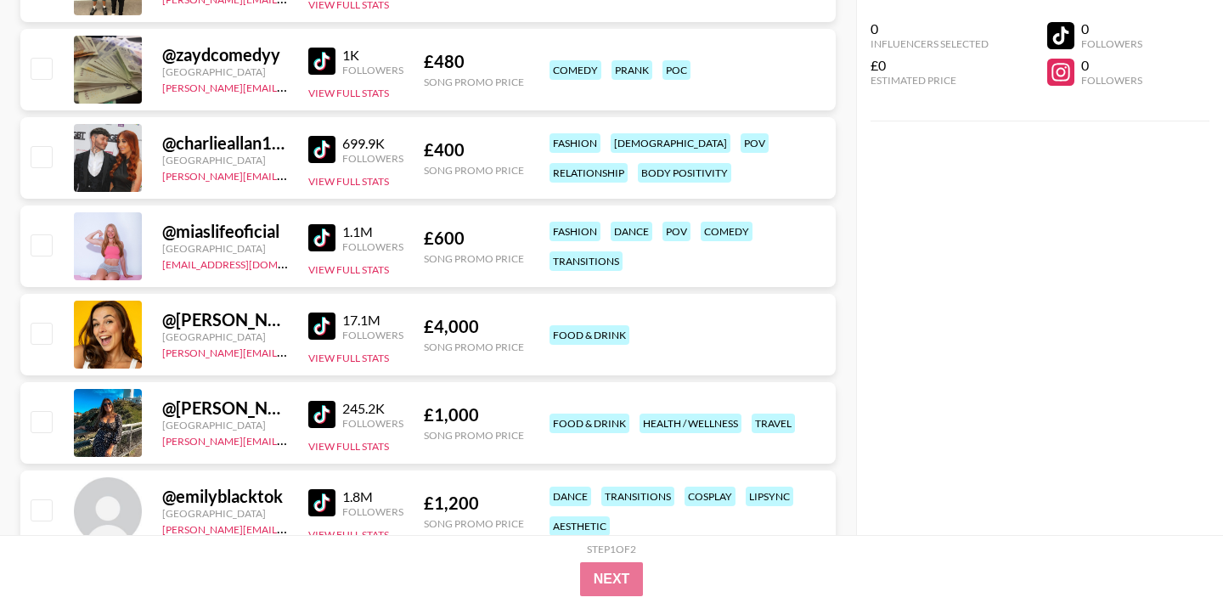
scroll to position [9013, 0]
